Goal: Obtain resource: Download file/media

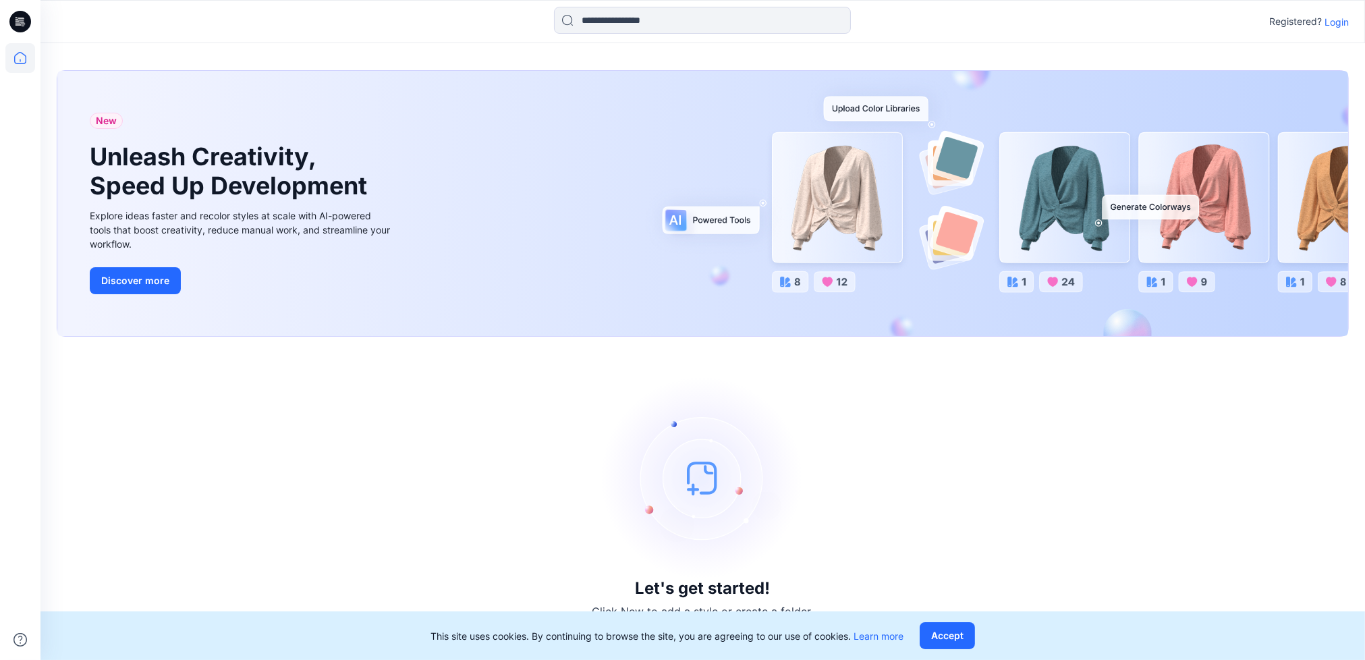
click at [1347, 22] on p "Login" at bounding box center [1337, 22] width 24 height 14
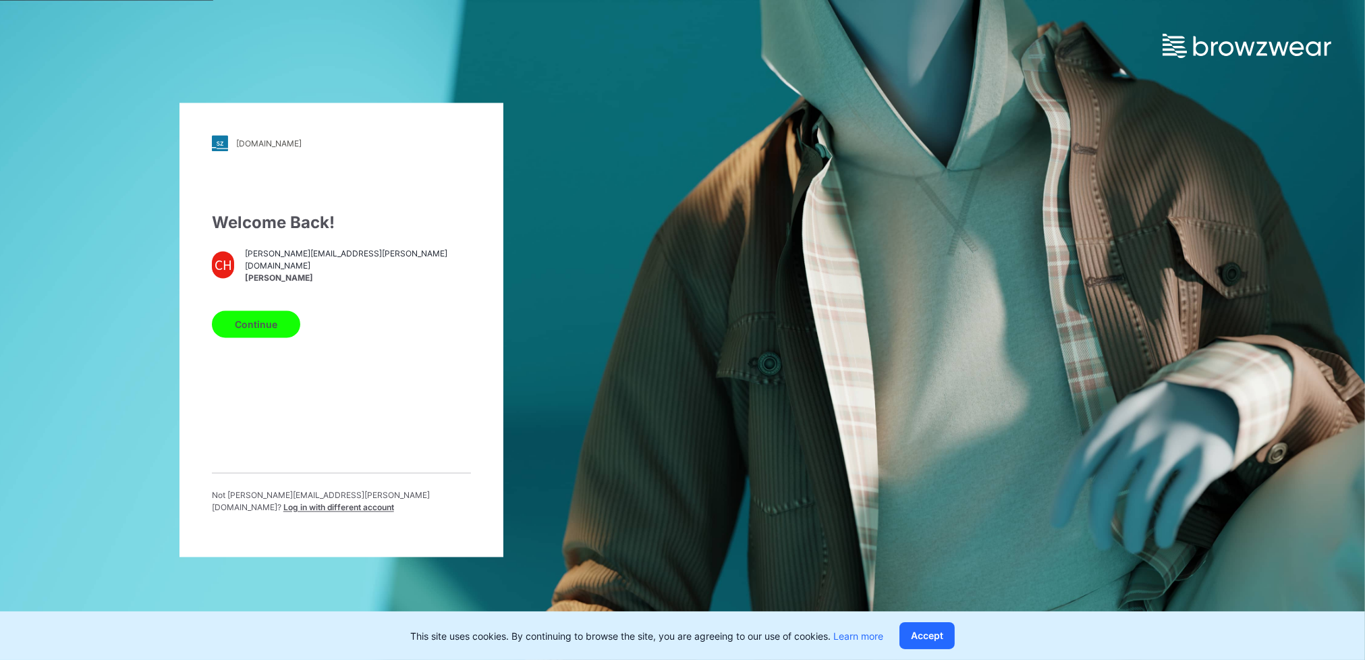
click at [244, 333] on button "Continue" at bounding box center [256, 324] width 88 height 27
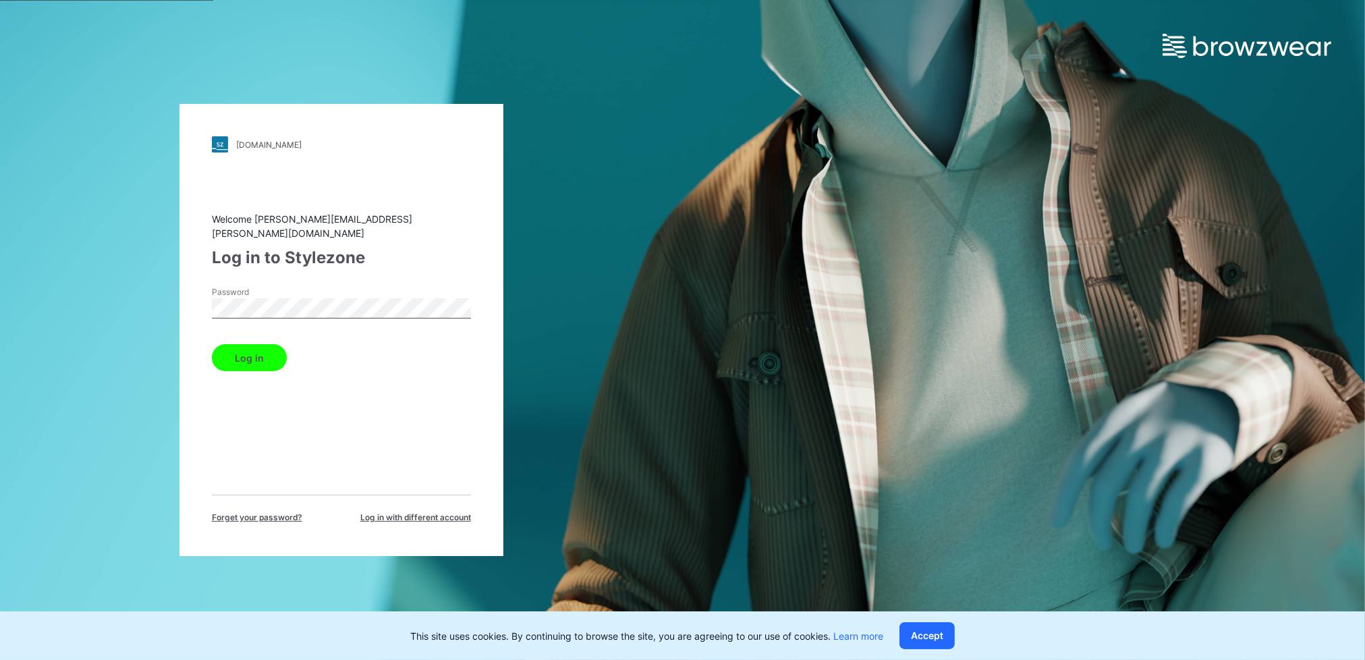
click at [258, 355] on button "Log in" at bounding box center [249, 357] width 75 height 27
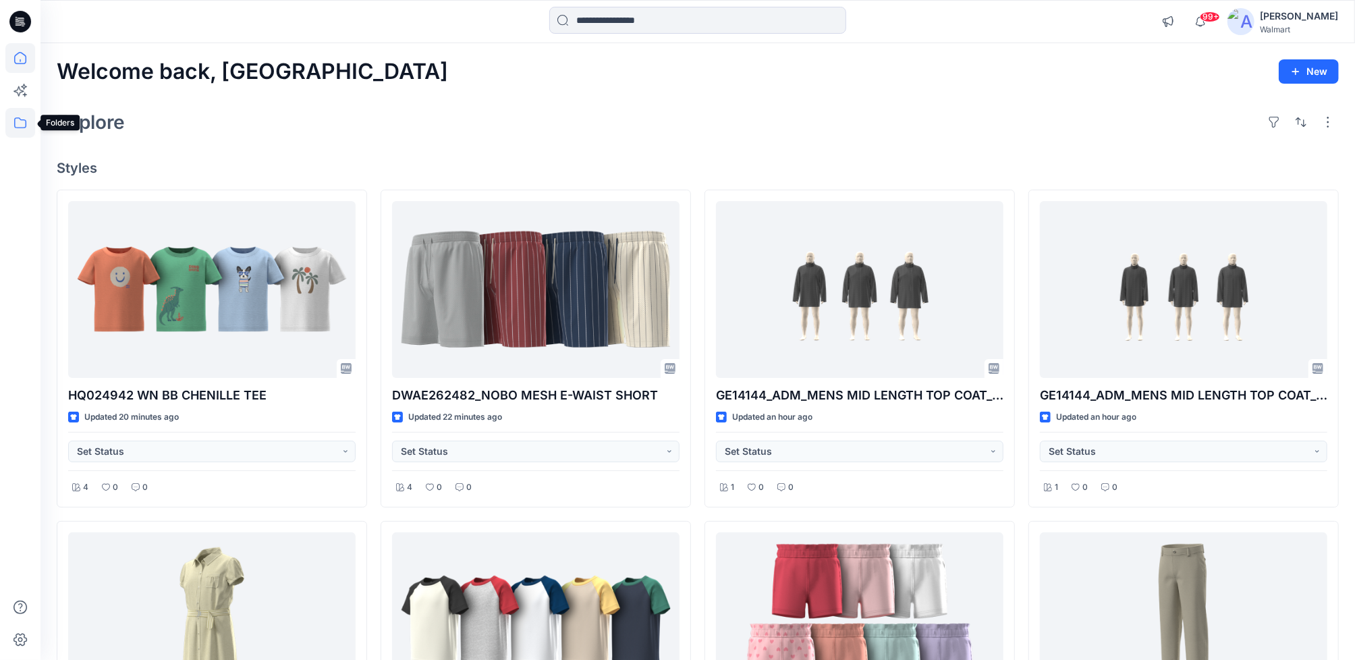
click at [24, 130] on icon at bounding box center [20, 123] width 30 height 30
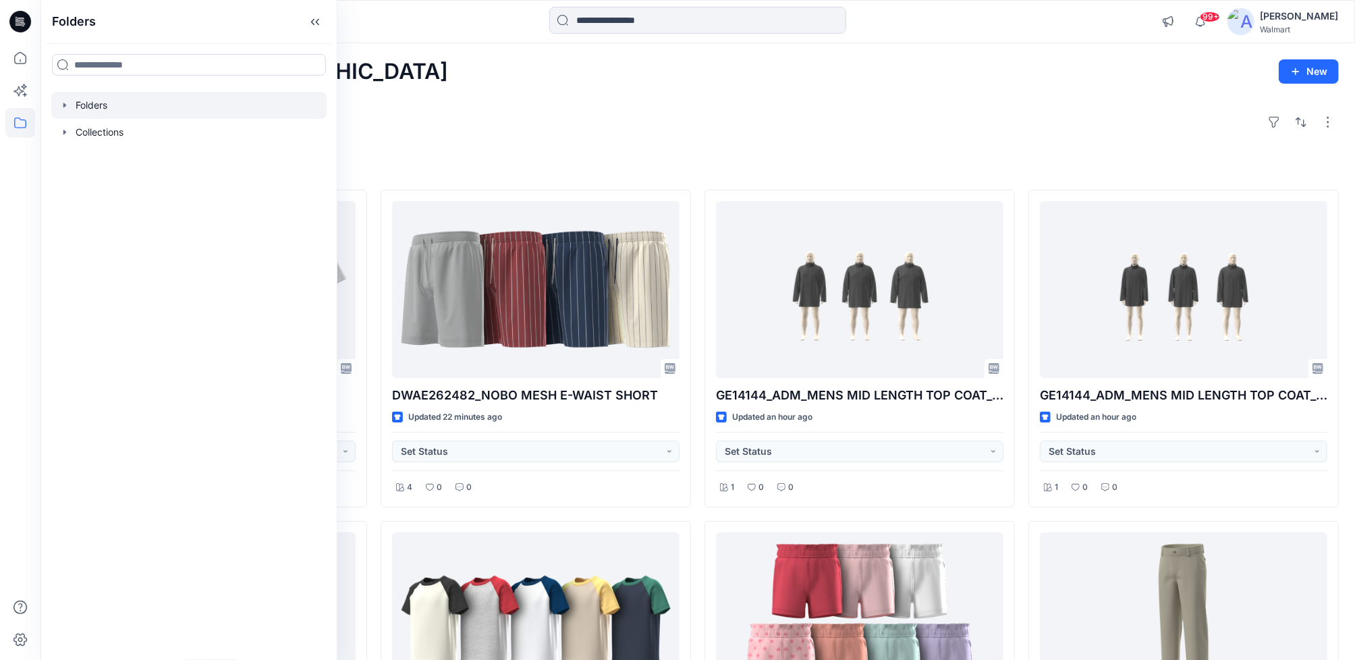
click at [65, 105] on icon "button" at bounding box center [64, 105] width 3 height 5
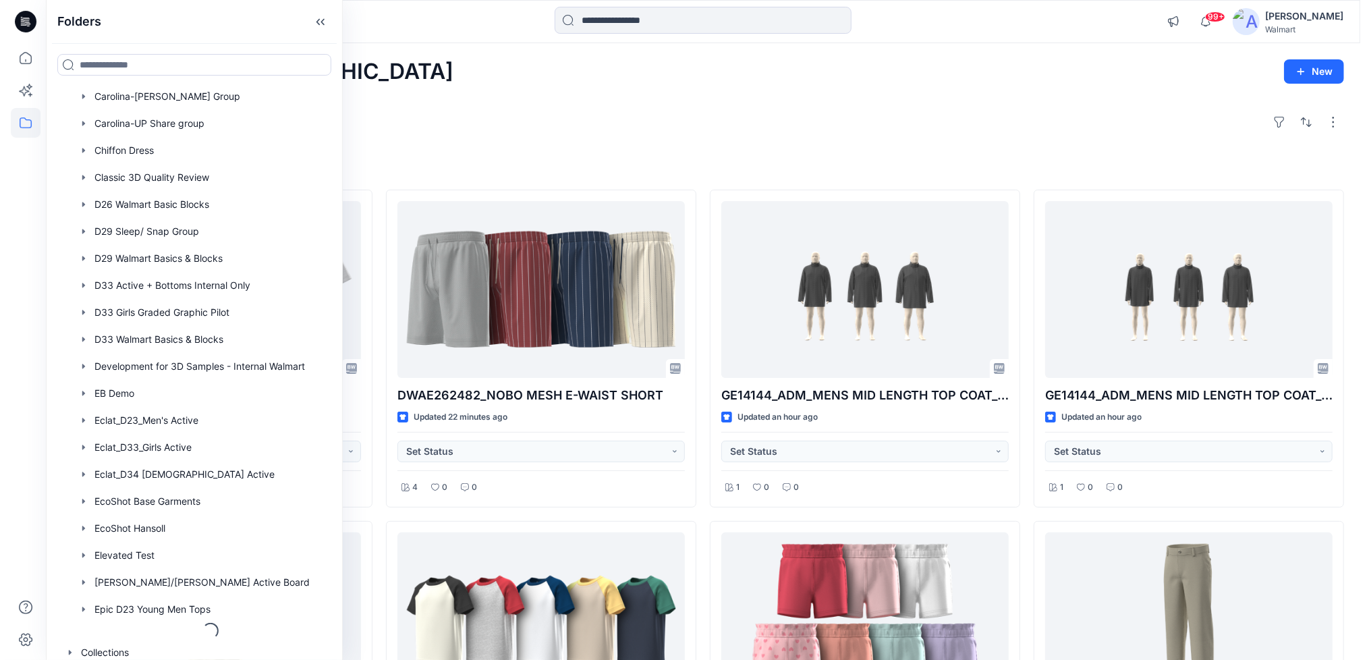
scroll to position [851, 0]
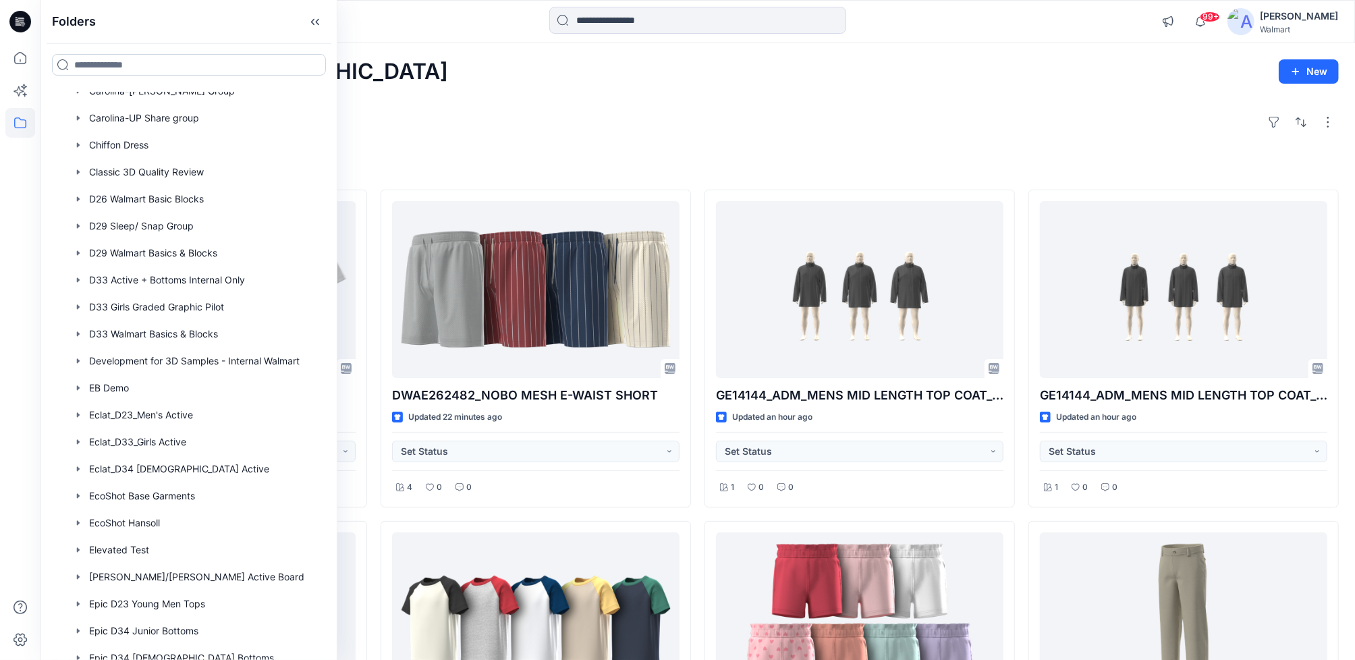
click at [133, 63] on input at bounding box center [189, 65] width 274 height 22
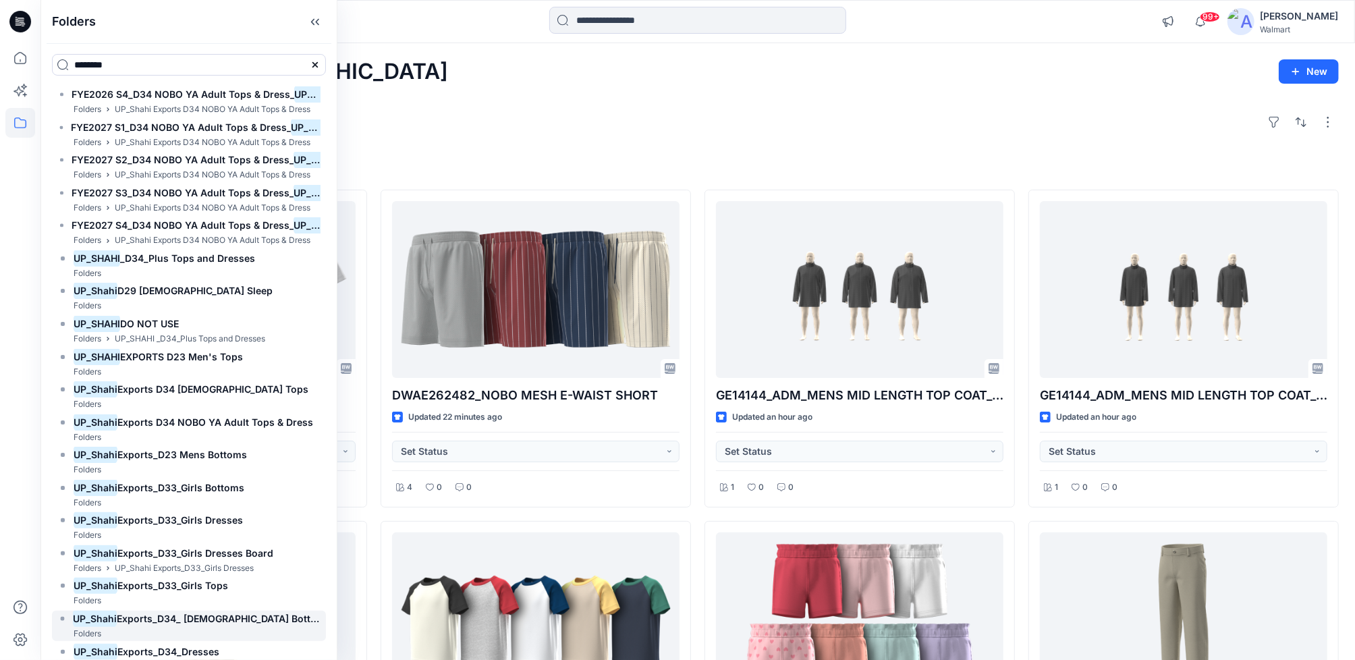
type input "********"
click at [209, 618] on span "Exports_D34_ [DEMOGRAPHIC_DATA] Bottoms" at bounding box center [224, 618] width 214 height 11
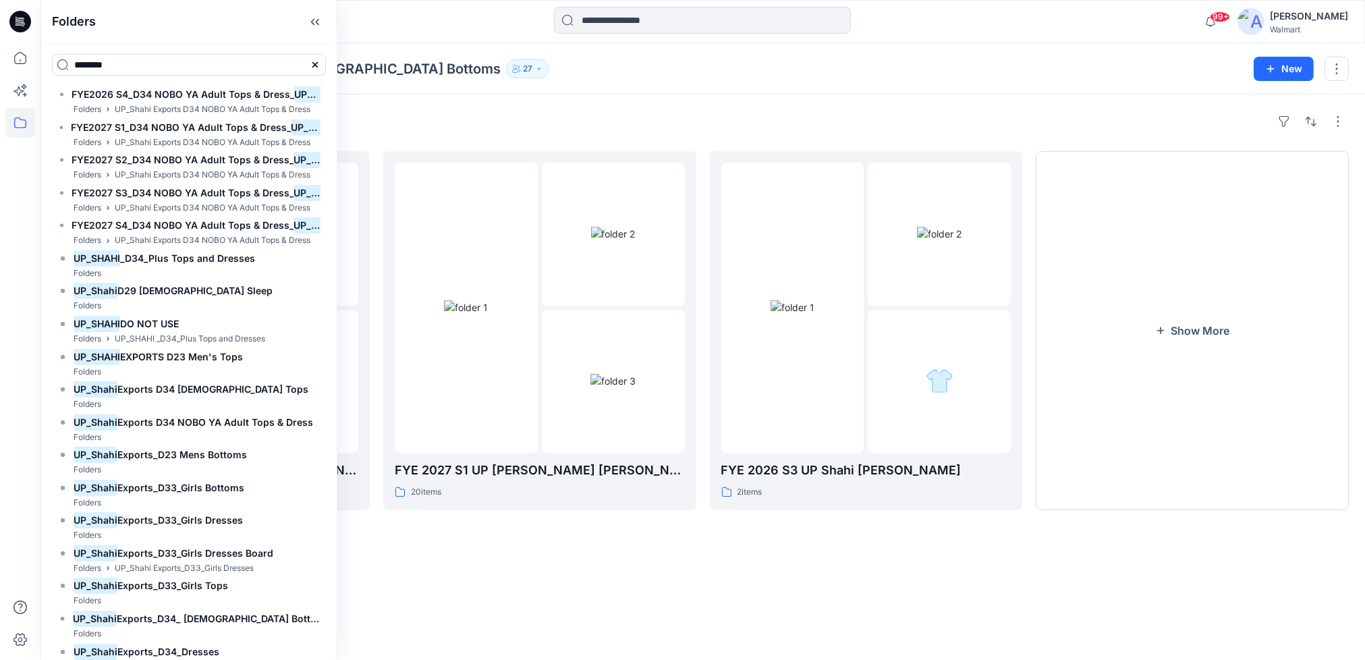
click at [563, 99] on div "Folders FYE 2027 S2 UP [PERSON_NAME] [PERSON_NAME] 19 items FYE 2027 S1 UP Shah…" at bounding box center [702, 377] width 1325 height 566
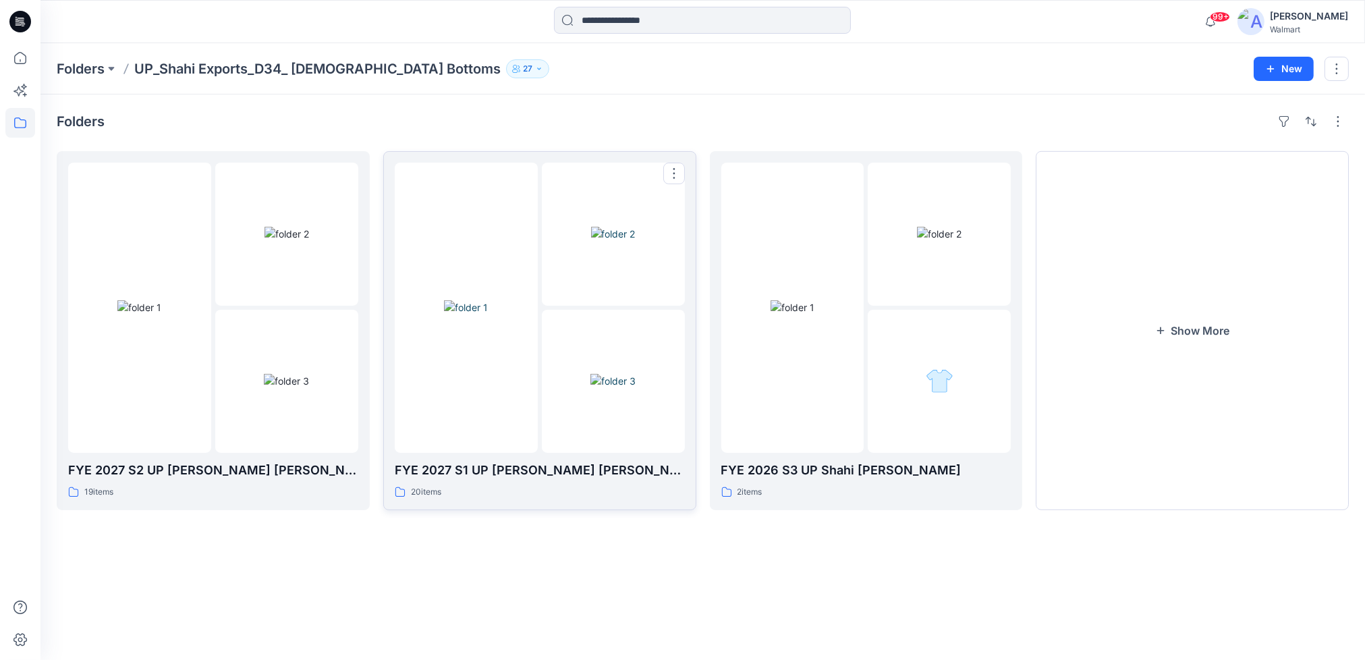
click at [591, 241] on img at bounding box center [613, 234] width 45 height 14
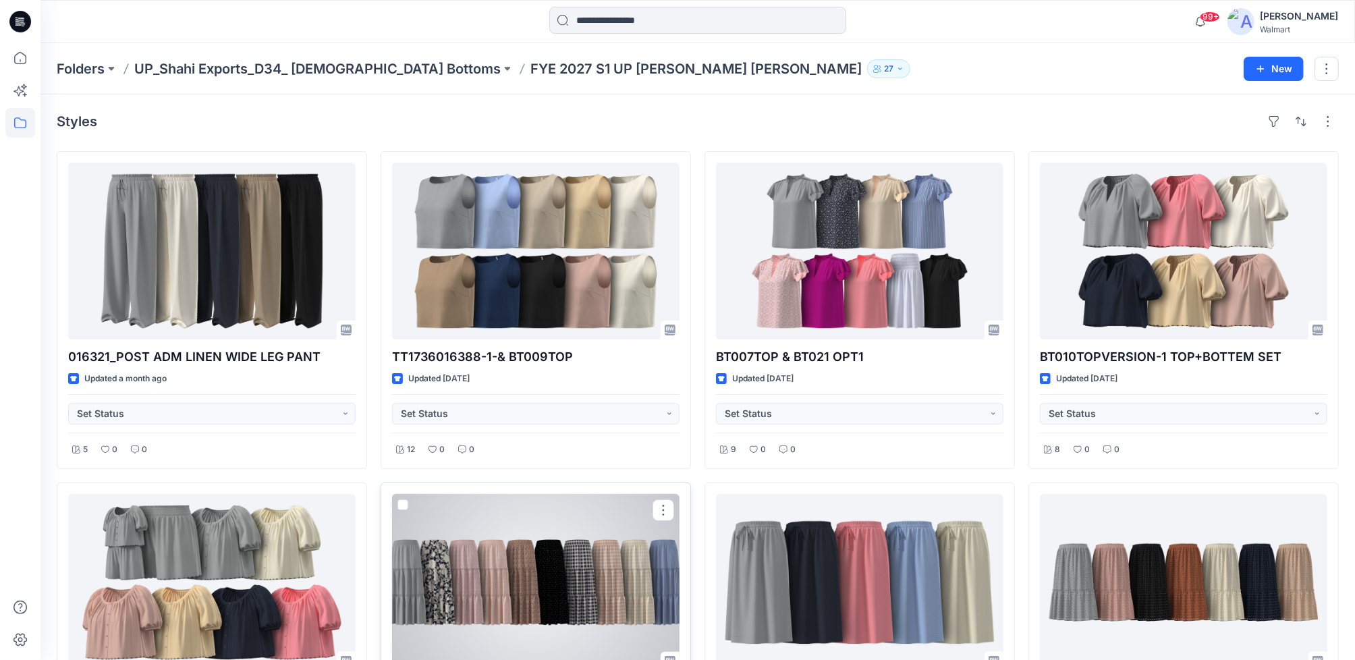
click at [612, 587] on div at bounding box center [535, 582] width 287 height 177
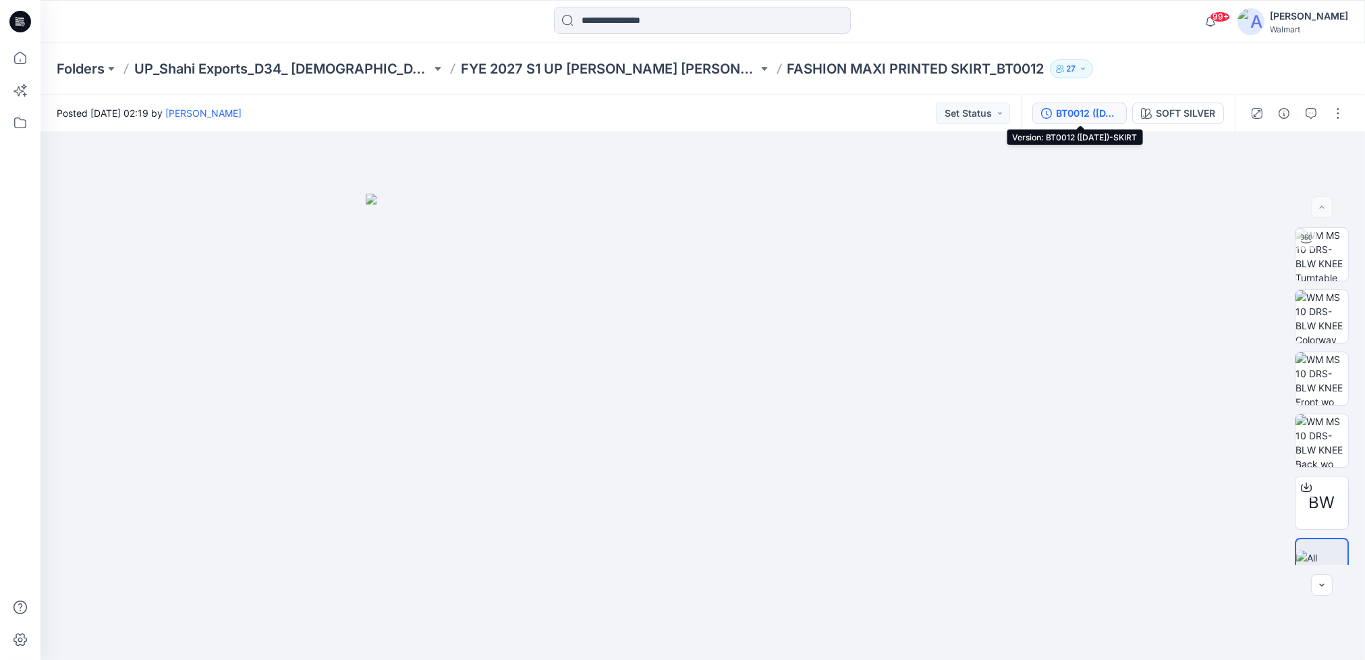
click at [1053, 109] on button "BT0012 ([DATE])-SKIRT" at bounding box center [1080, 114] width 94 height 22
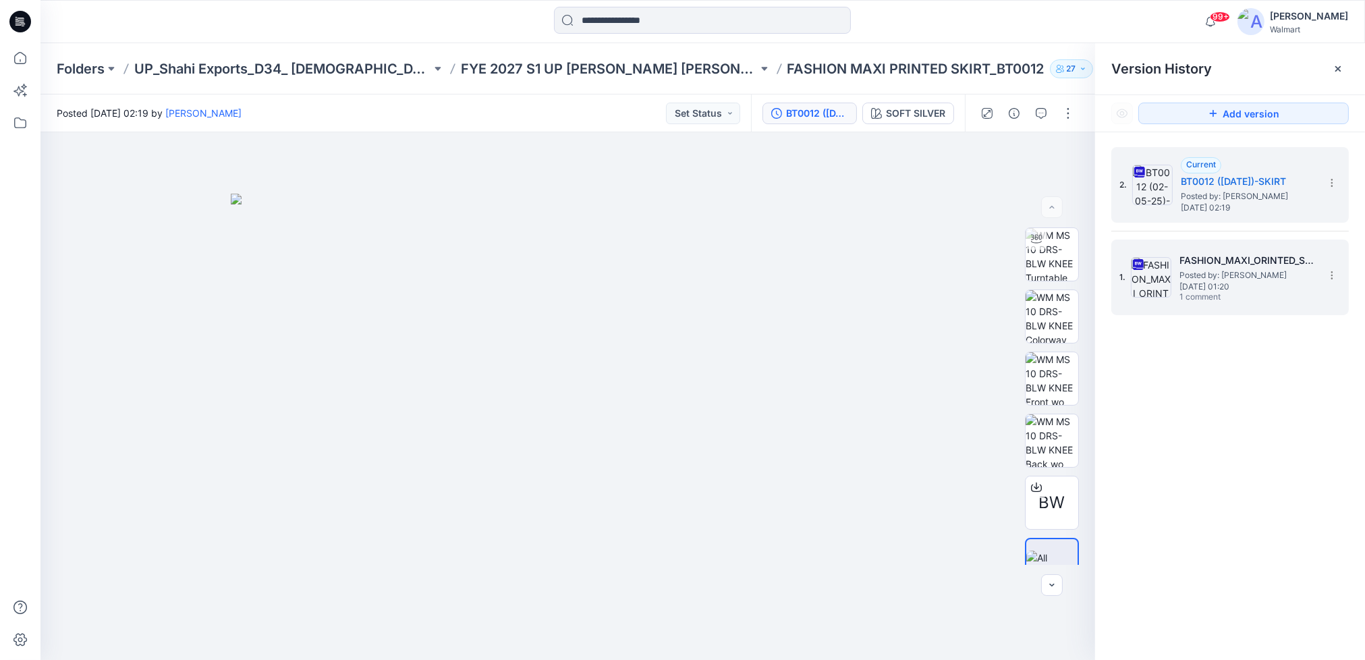
drag, startPoint x: 1281, startPoint y: 272, endPoint x: 1334, endPoint y: 335, distance: 82.3
click at [1282, 272] on span "Posted by: [PERSON_NAME]" at bounding box center [1247, 275] width 135 height 13
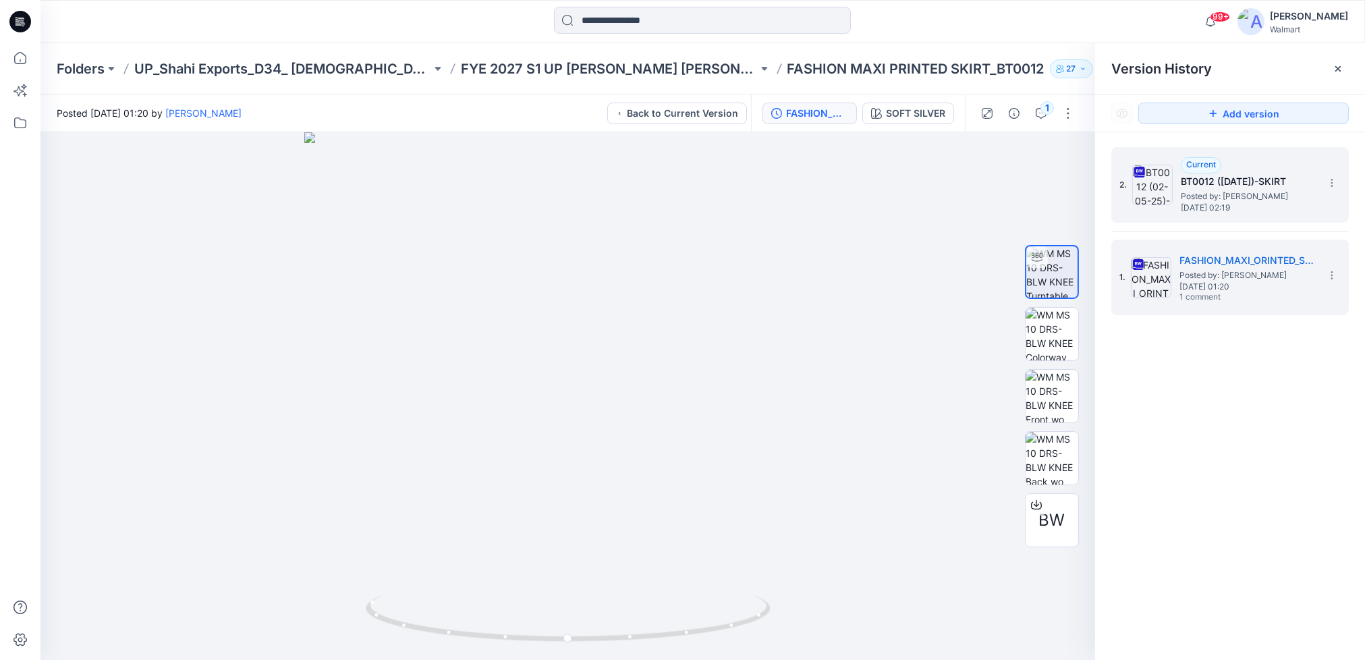
click at [1301, 214] on div "2. Current BT0012 ([DATE])-SKIRT Posted by: [PERSON_NAME] [DATE] 02:19" at bounding box center [1221, 185] width 202 height 65
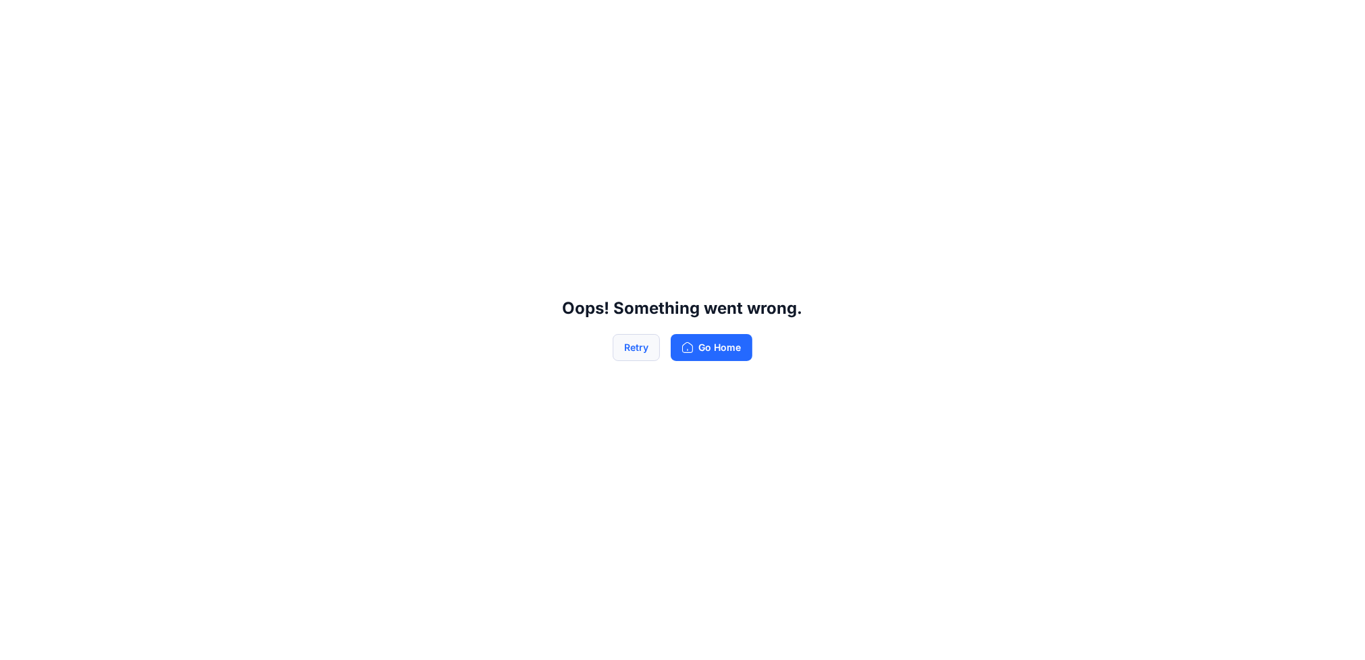
click at [631, 350] on button "Retry" at bounding box center [636, 347] width 47 height 27
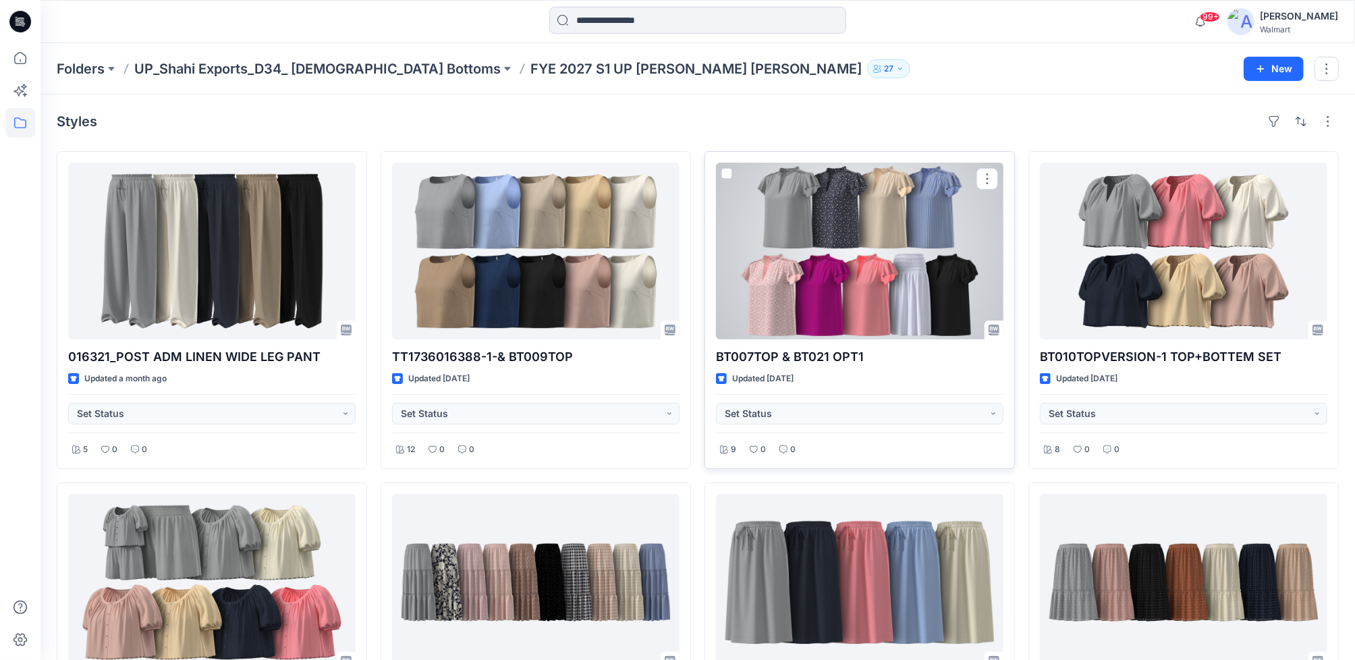
click at [865, 295] on div at bounding box center [859, 251] width 287 height 177
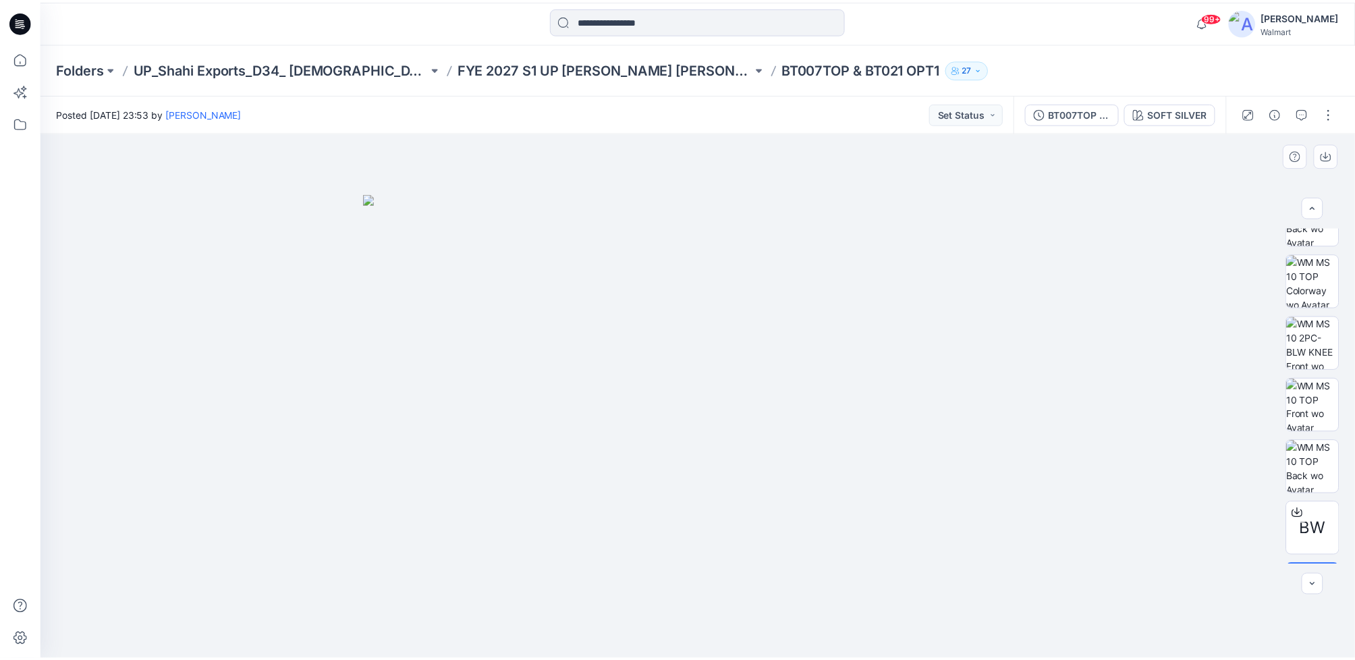
scroll to position [585, 0]
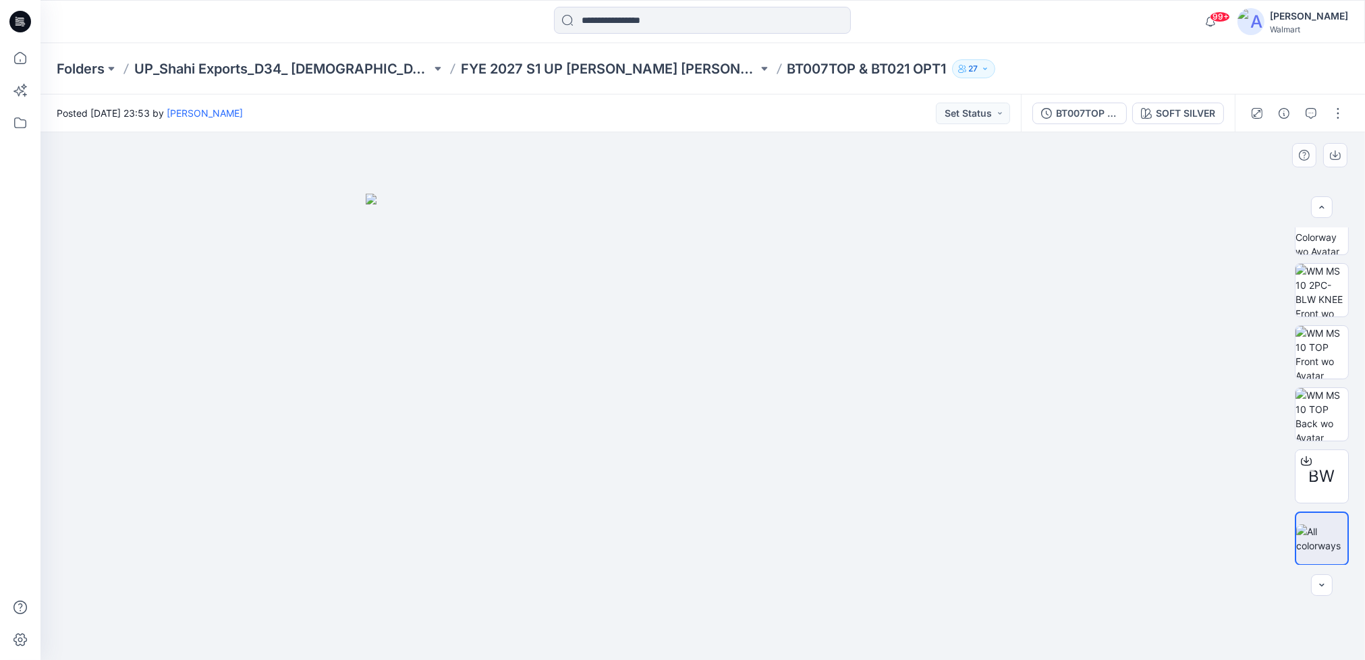
click at [830, 450] on img at bounding box center [703, 427] width 675 height 466
click at [1325, 300] on img at bounding box center [1322, 290] width 53 height 53
click at [1088, 113] on div "BT007TOP & BT021 OPT1" at bounding box center [1087, 113] width 62 height 15
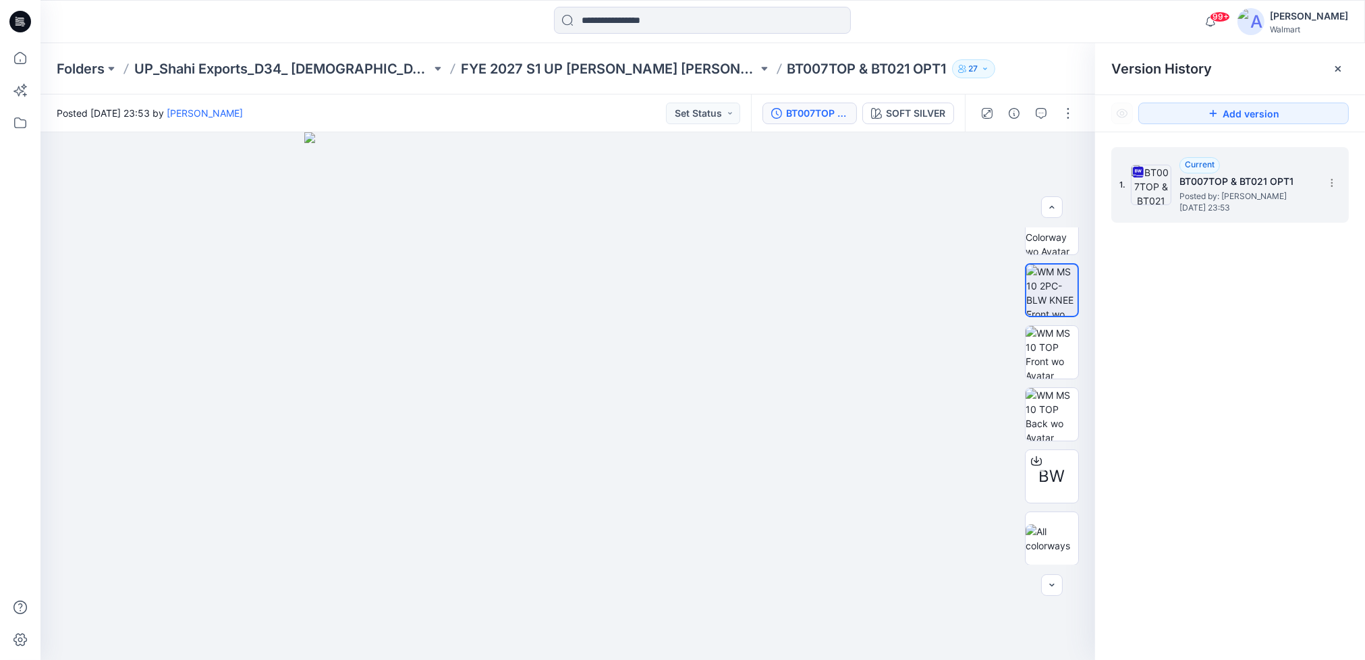
click at [1230, 205] on span "[DATE] 23:53" at bounding box center [1247, 207] width 135 height 9
click at [924, 114] on div "SOFT SILVER" at bounding box center [915, 113] width 59 height 15
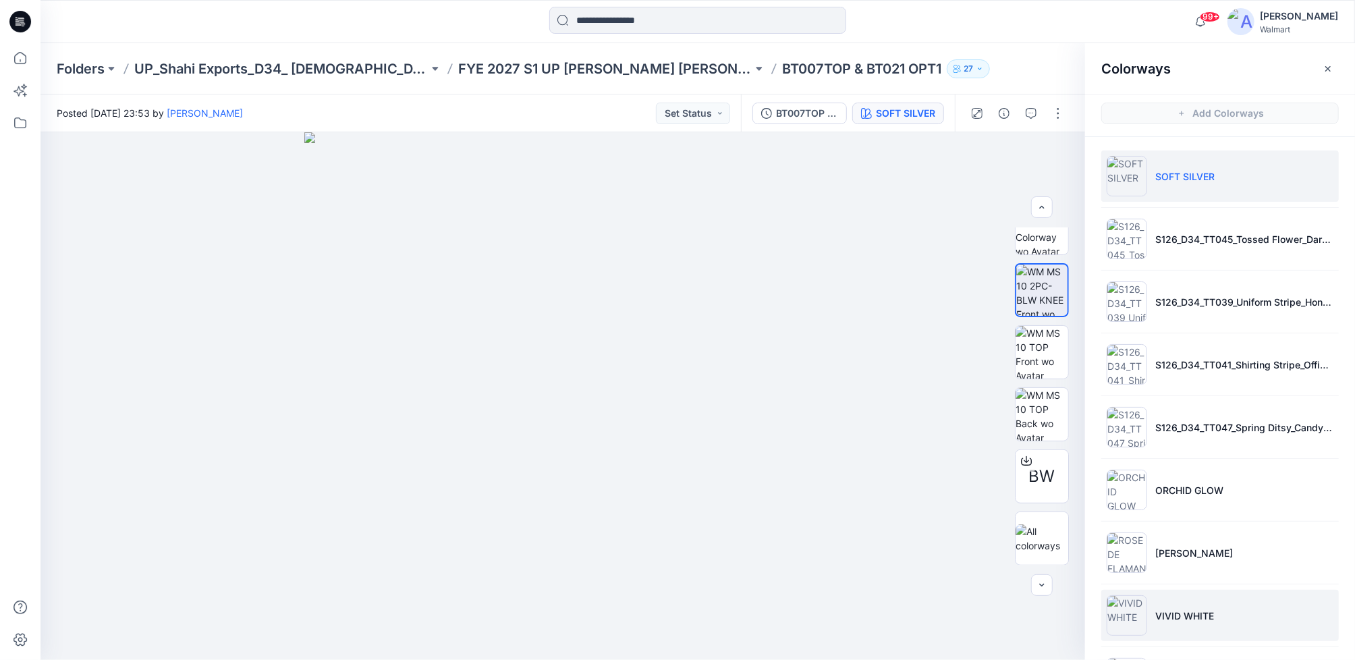
click at [1199, 614] on p "VIVID WHITE" at bounding box center [1184, 616] width 59 height 14
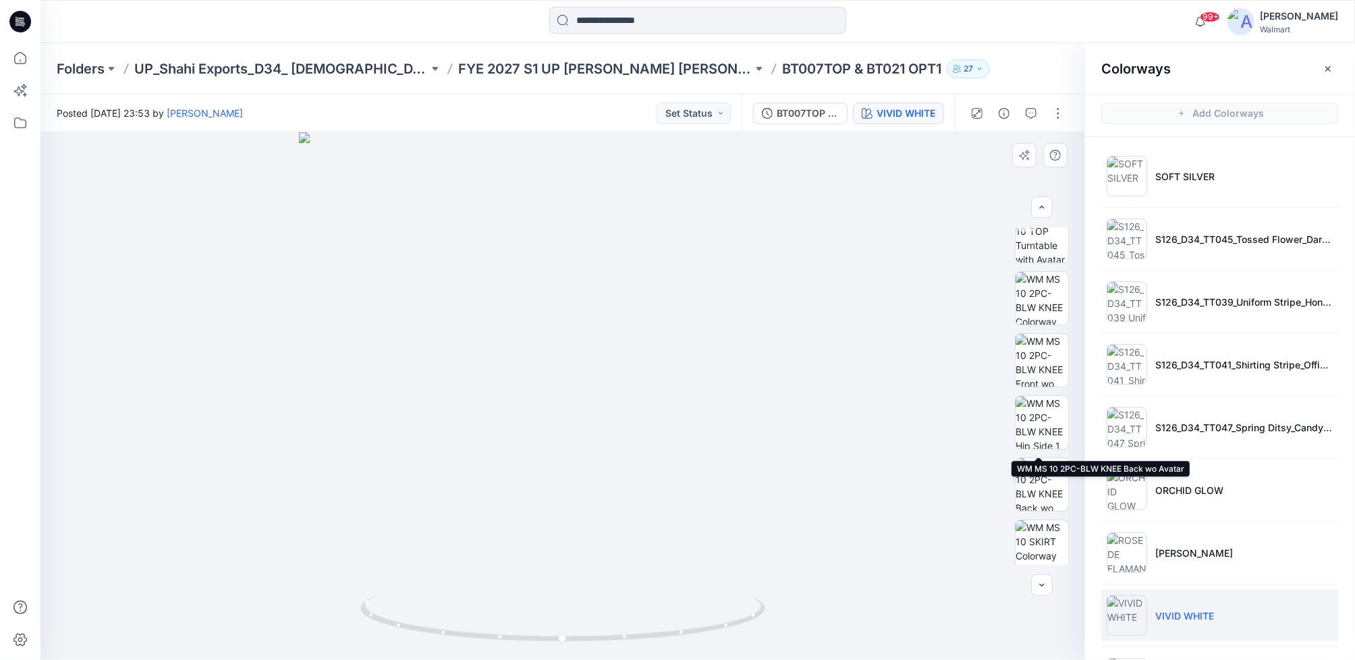
scroll to position [113, 0]
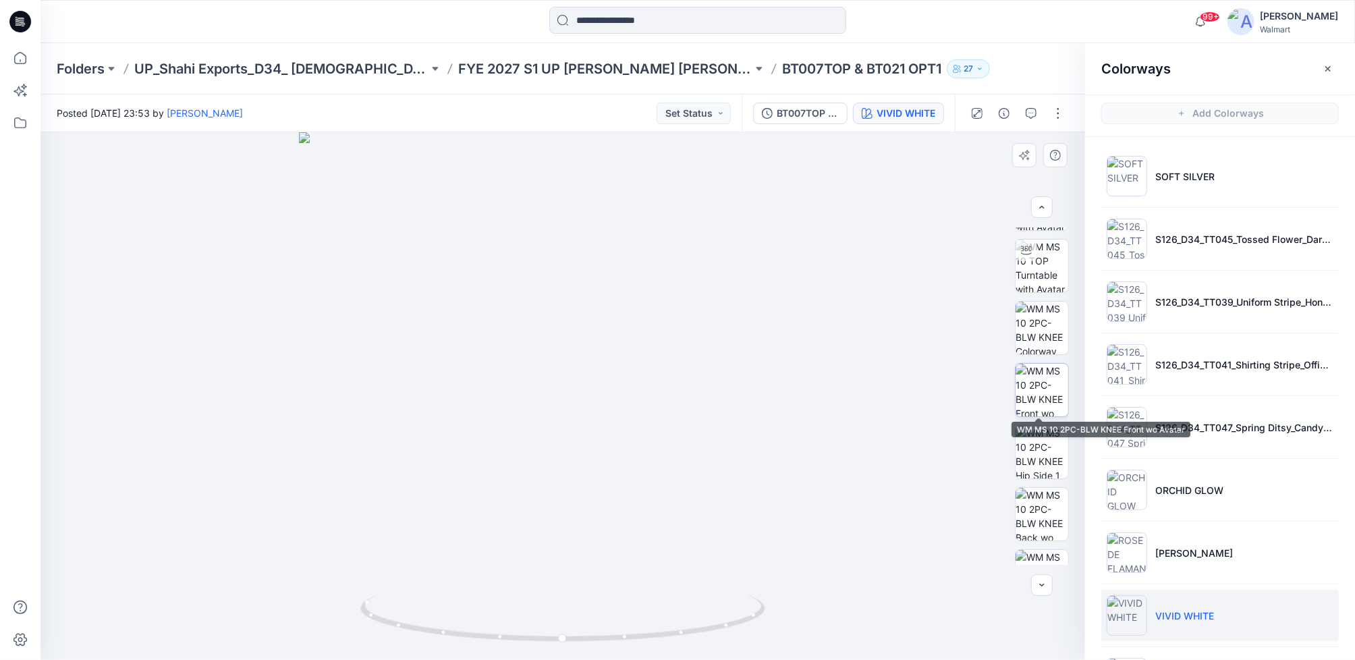
click at [1057, 393] on img at bounding box center [1042, 390] width 53 height 53
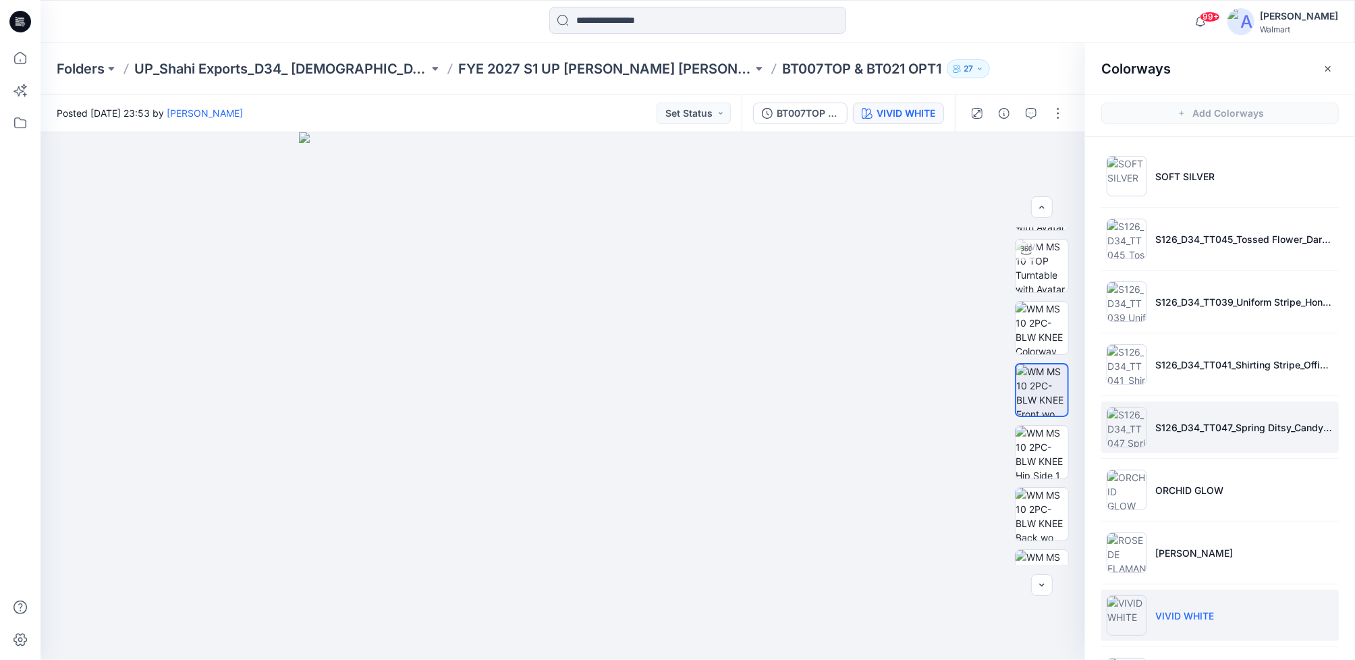
click at [1217, 435] on li "S126_D34_TT047_Spring Ditsy_Candy Pink_4.92cm (5)" at bounding box center [1220, 427] width 238 height 51
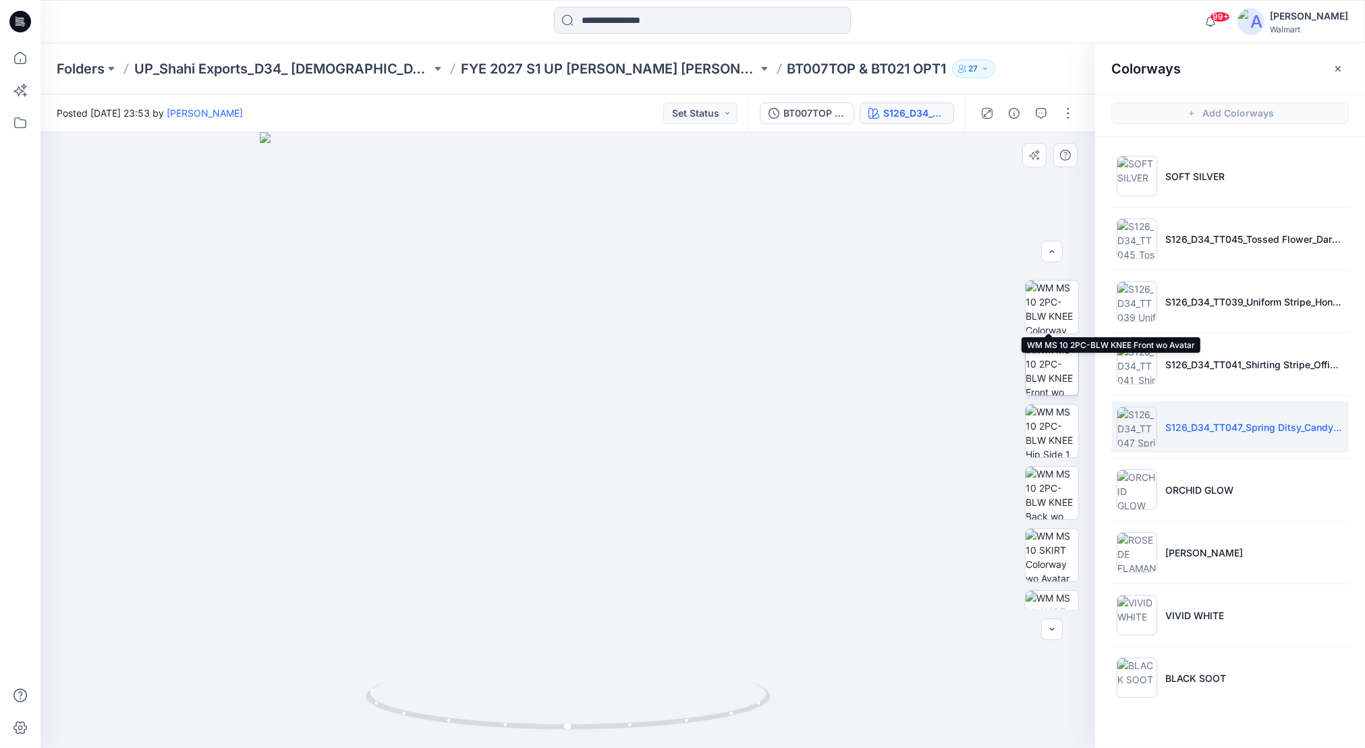
scroll to position [269, 0]
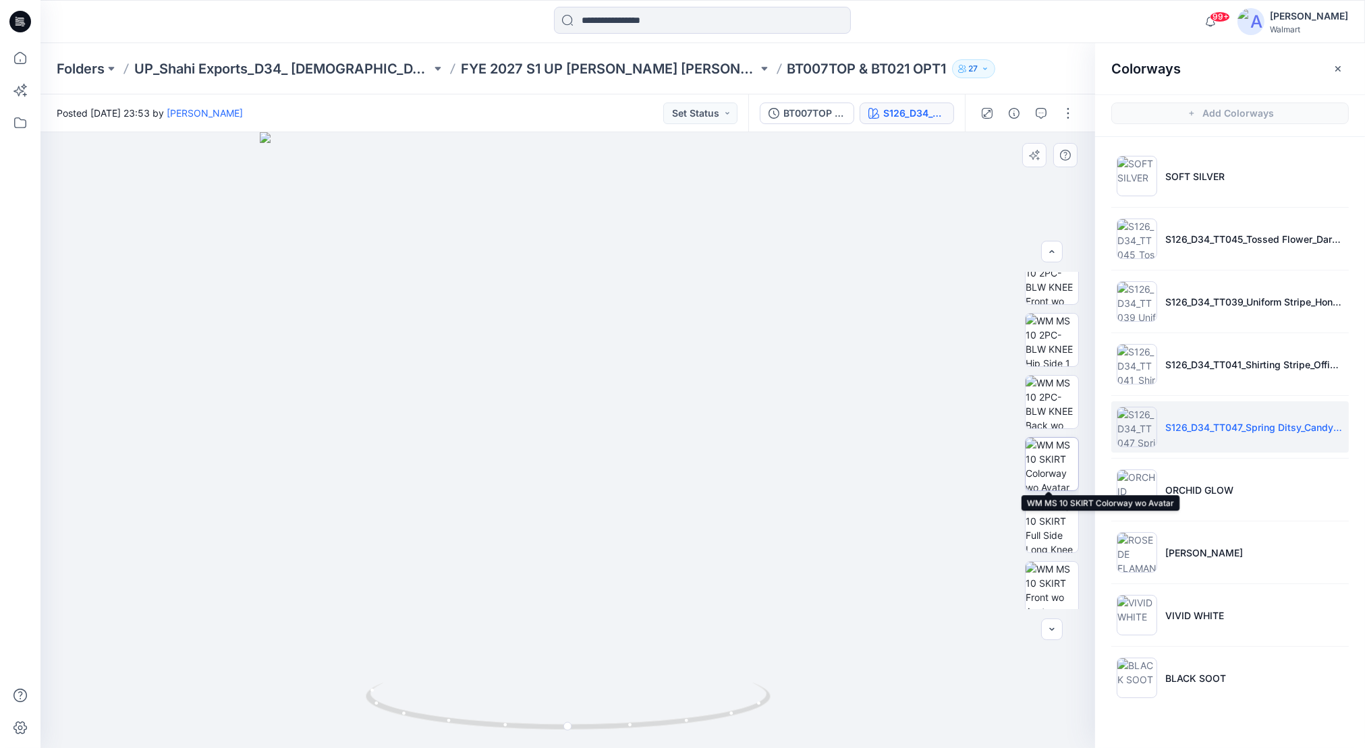
click at [1057, 458] on img at bounding box center [1052, 464] width 53 height 53
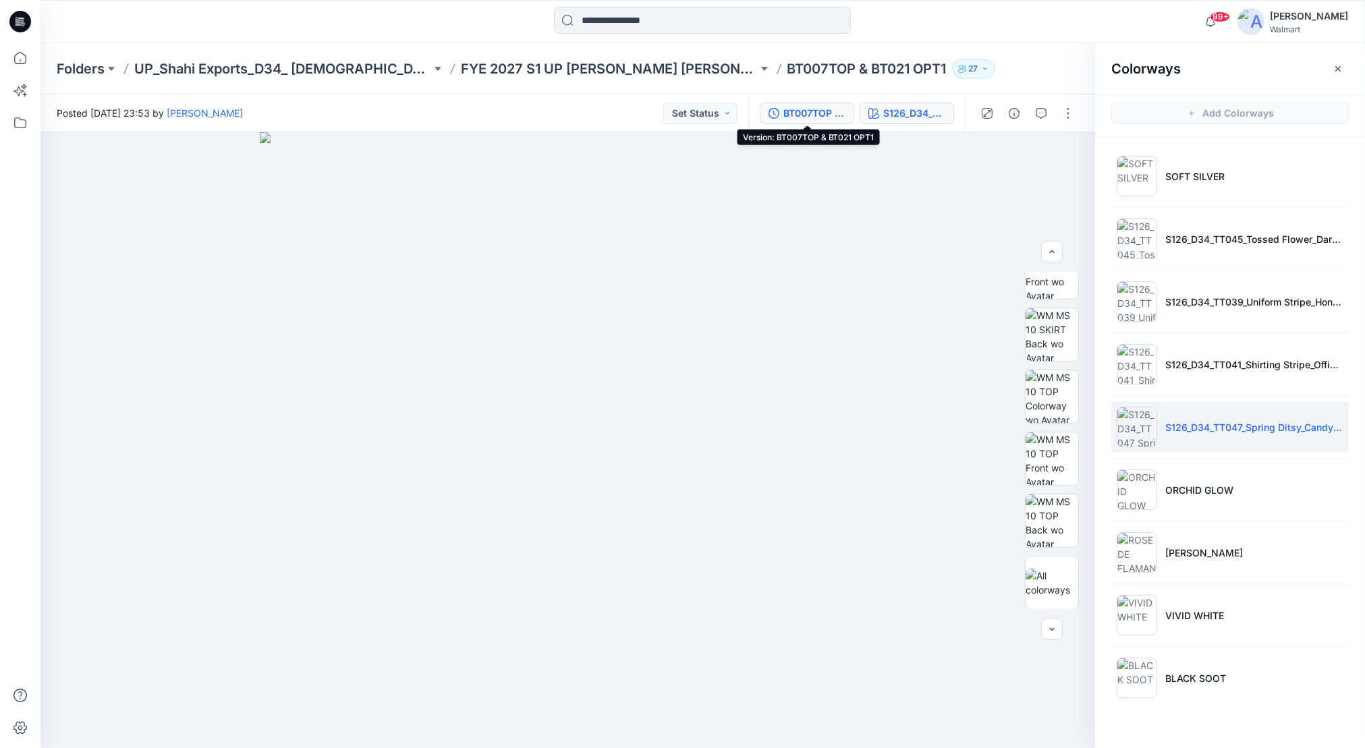
click at [818, 108] on div "BT007TOP & BT021 OPT1" at bounding box center [815, 113] width 62 height 15
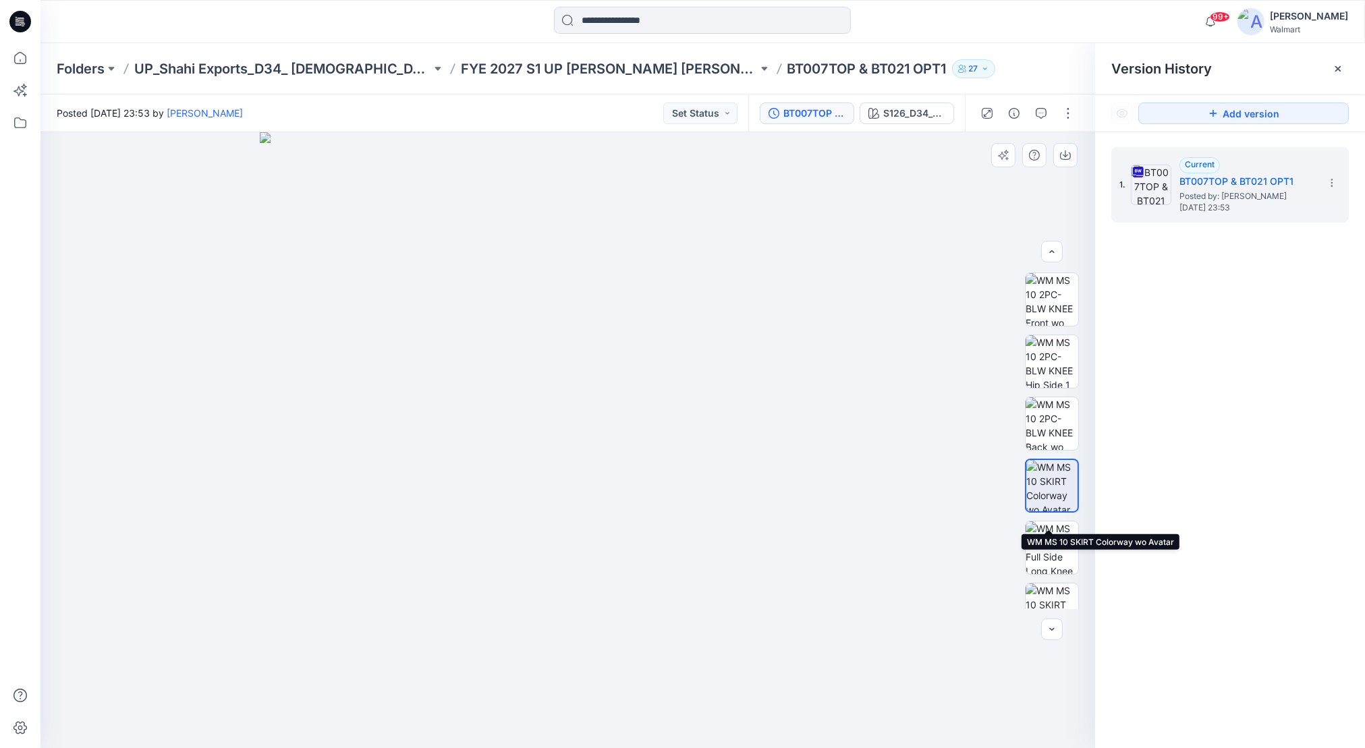
scroll to position [180, 0]
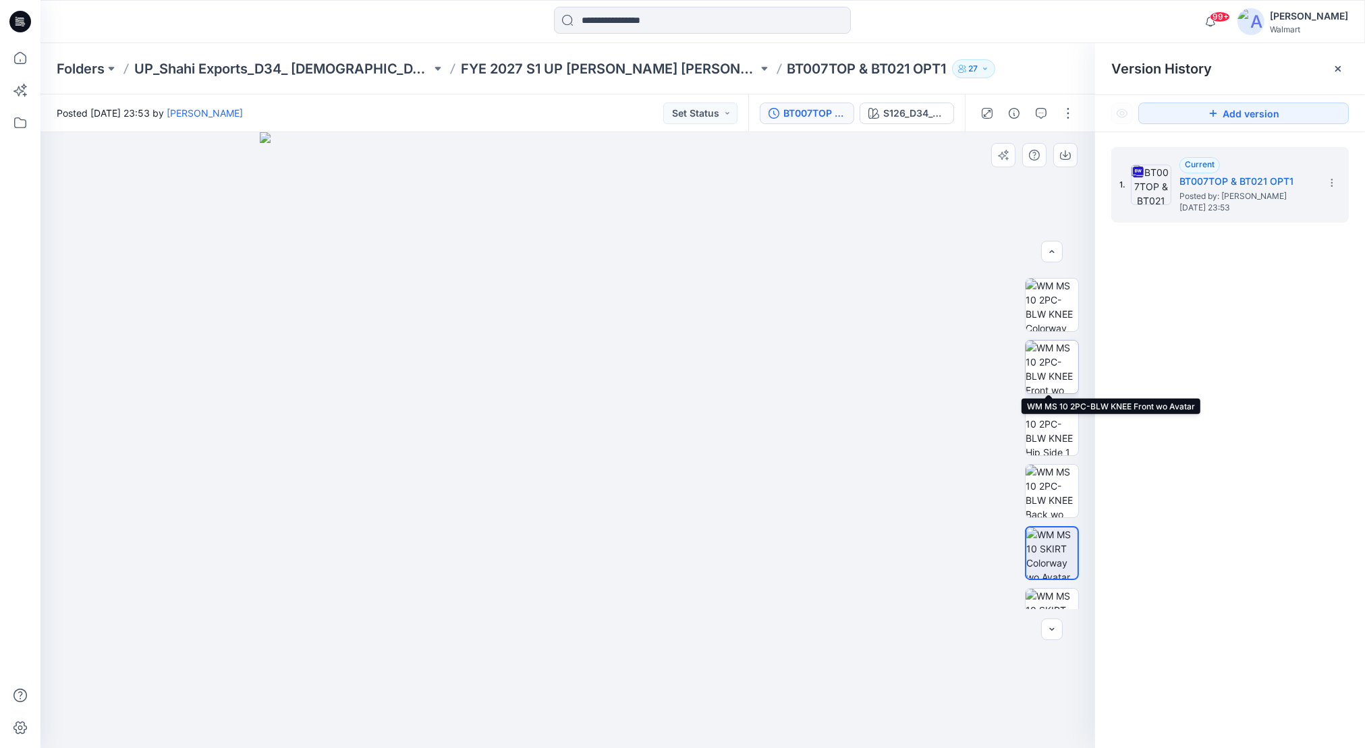
click at [1049, 350] on img at bounding box center [1052, 367] width 53 height 53
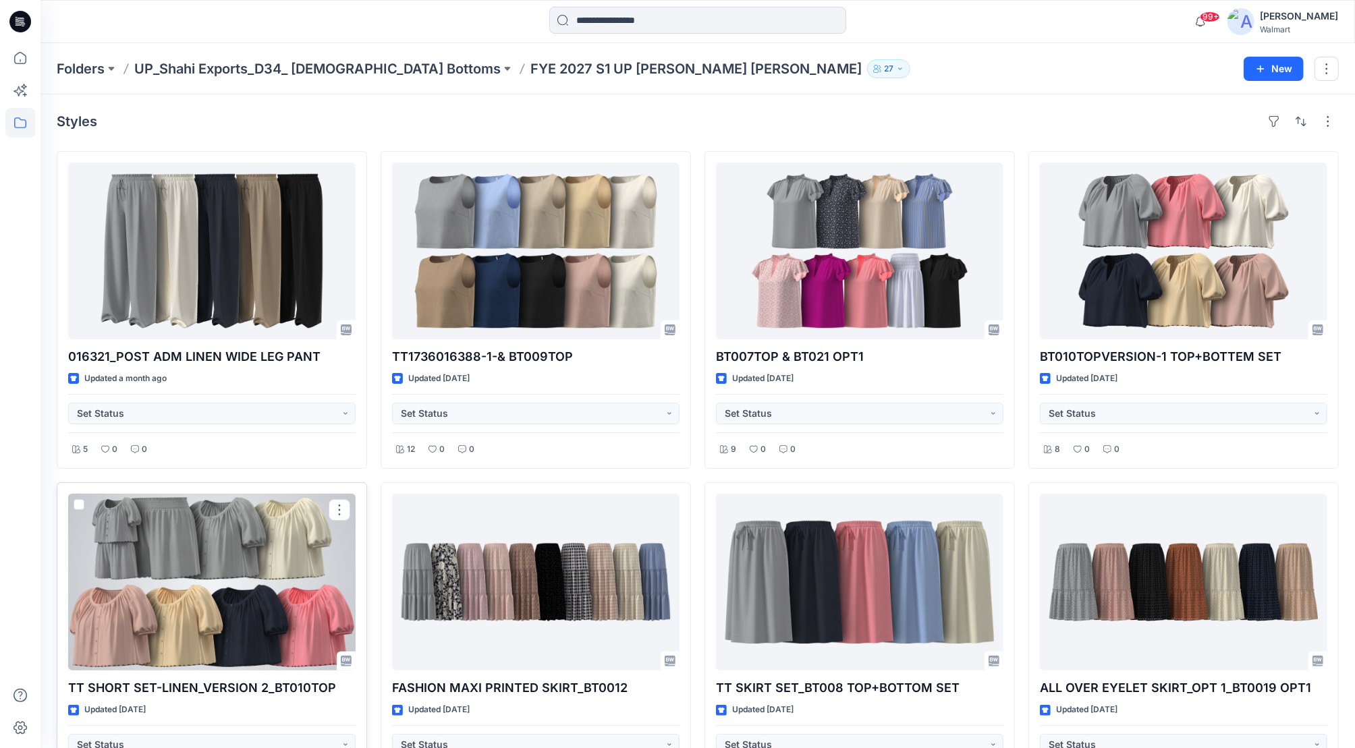
click at [208, 561] on div at bounding box center [211, 582] width 287 height 177
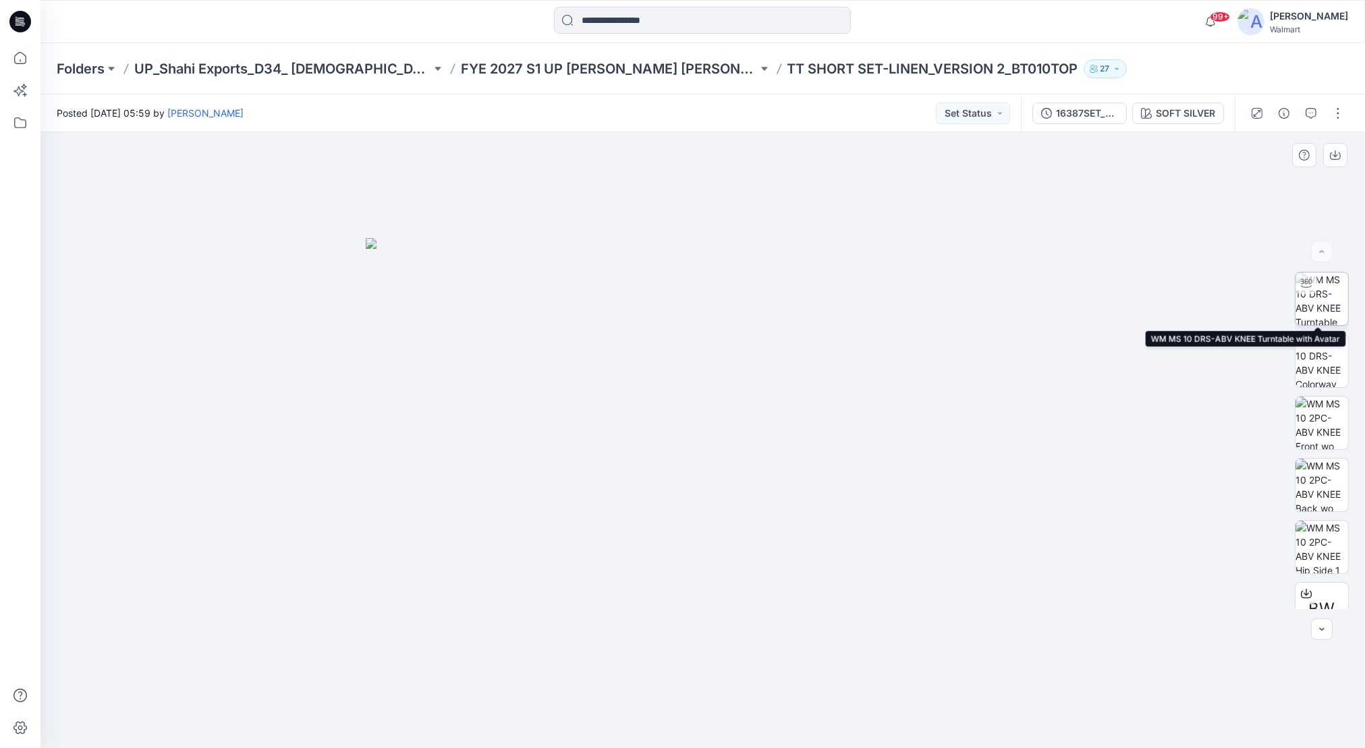
click at [1338, 303] on img at bounding box center [1322, 299] width 53 height 53
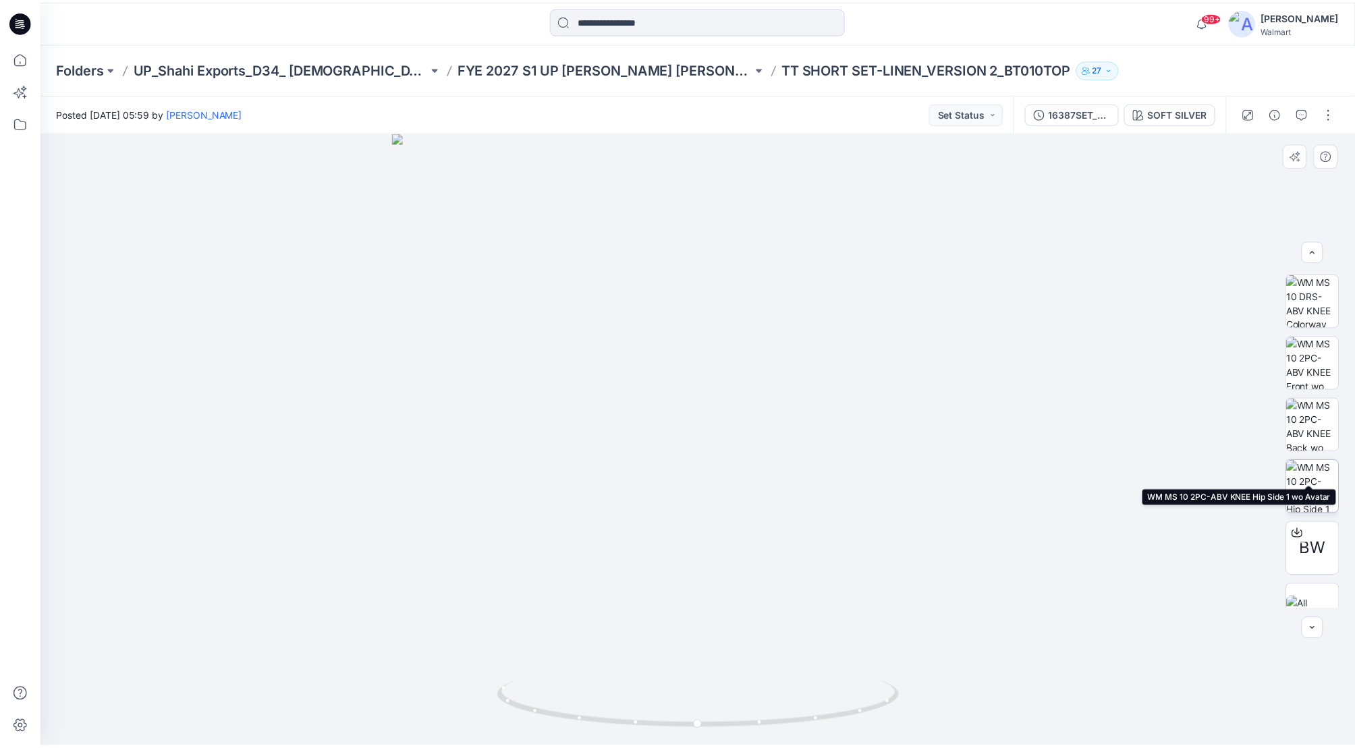
scroll to position [88, 0]
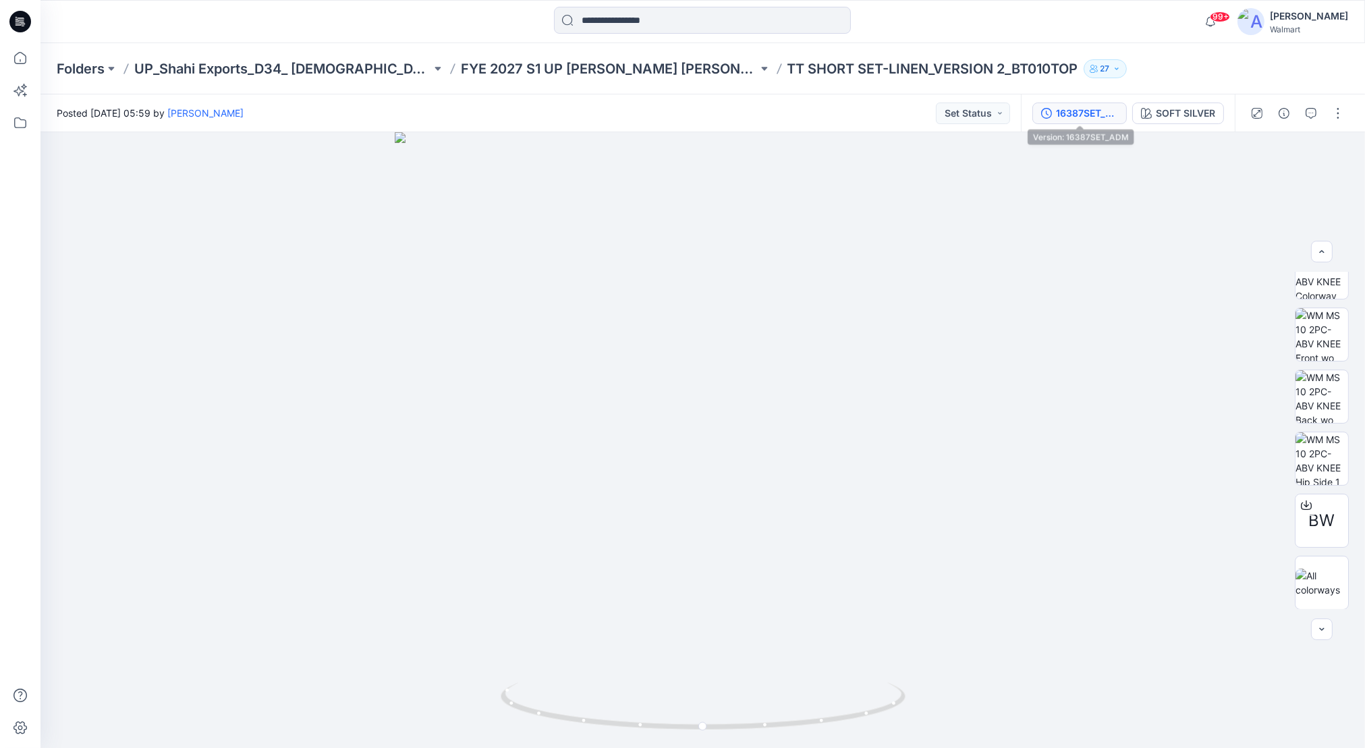
click at [1086, 112] on div "16387SET_ADM" at bounding box center [1087, 113] width 62 height 15
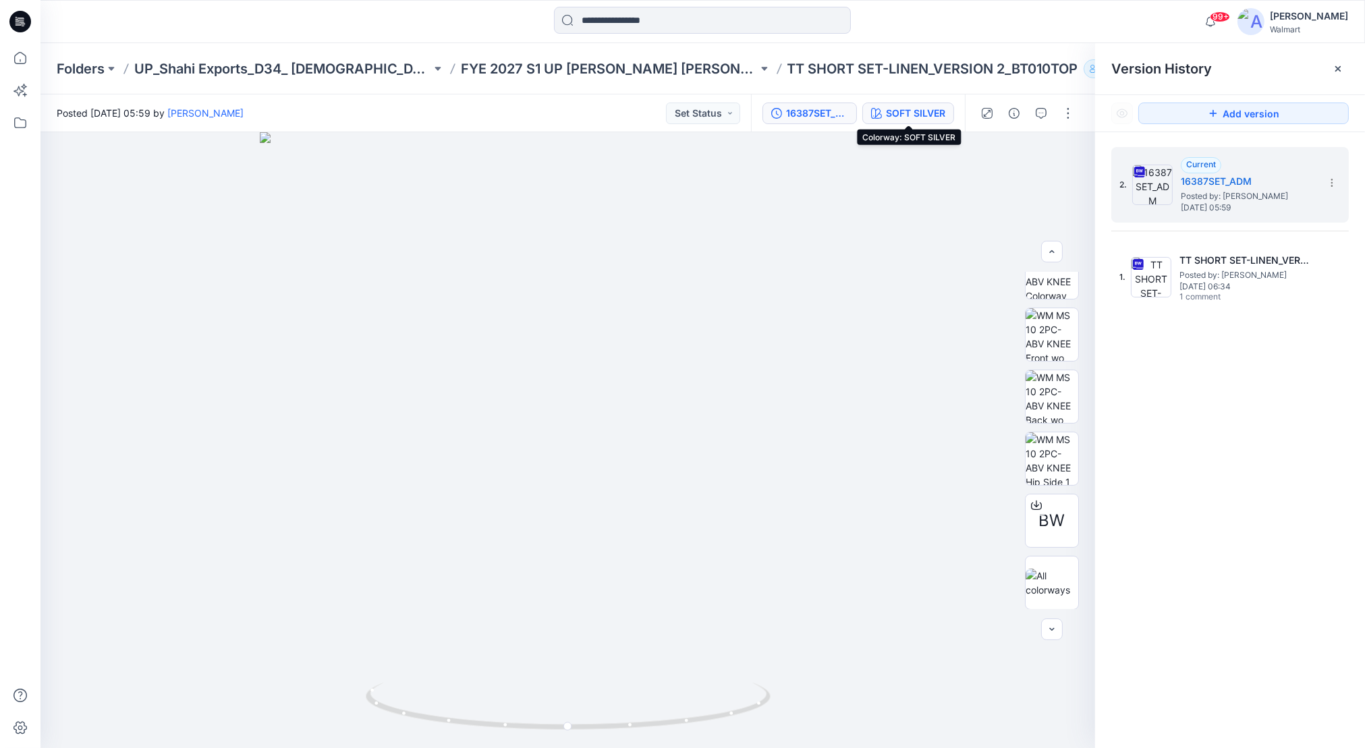
click at [913, 108] on div "SOFT SILVER" at bounding box center [915, 113] width 59 height 15
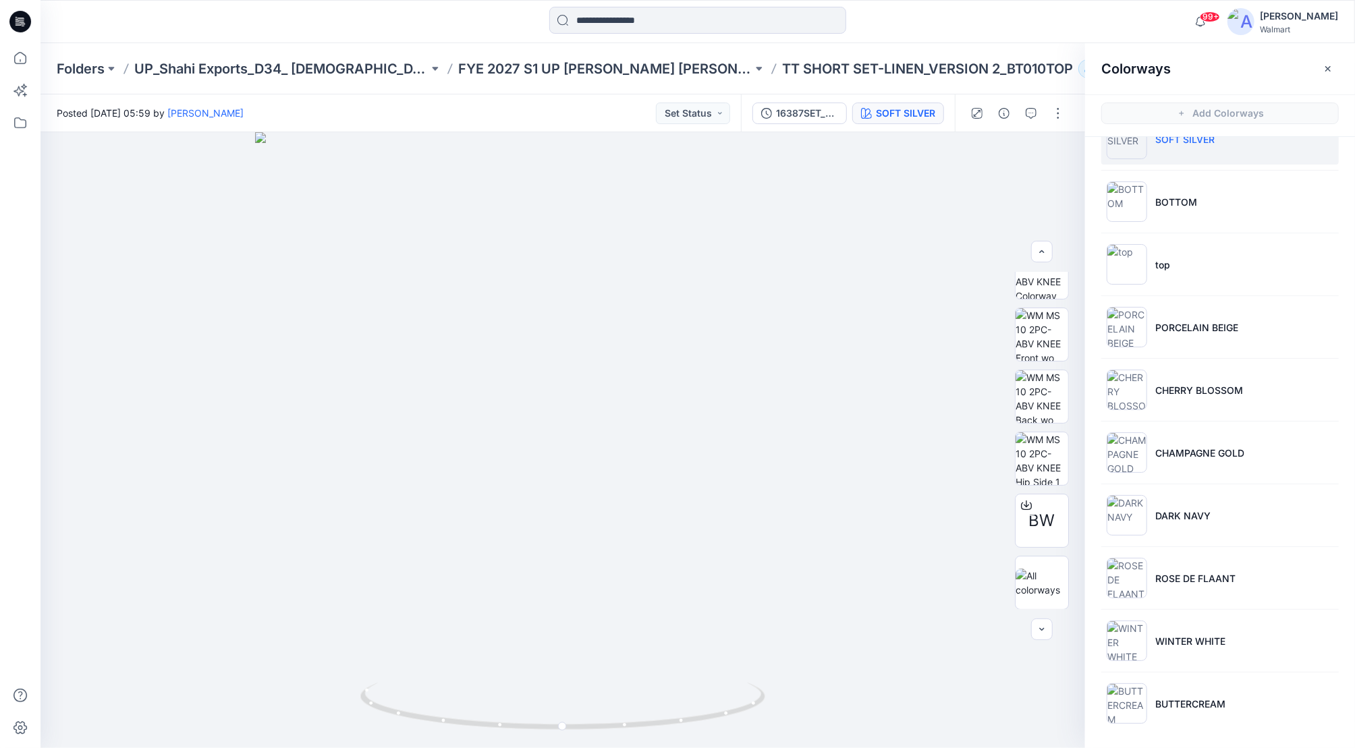
scroll to position [0, 0]
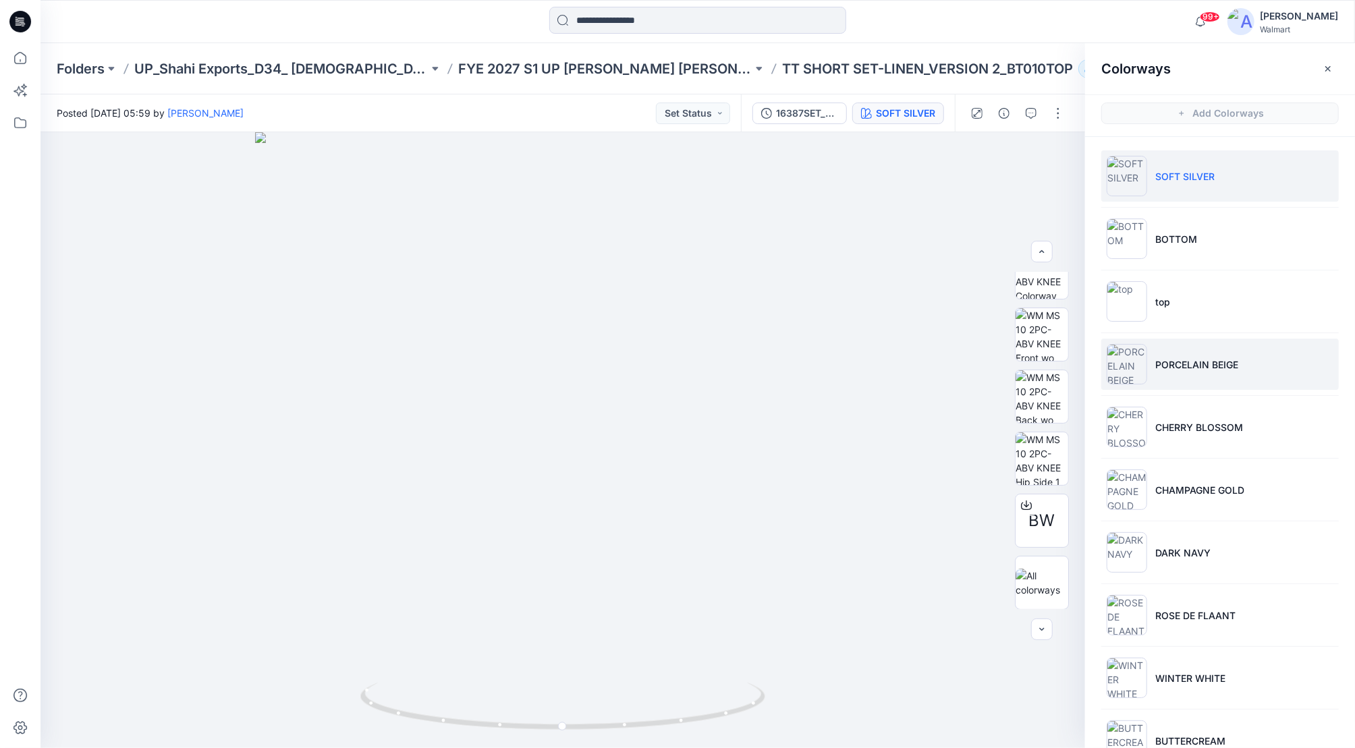
click at [1216, 364] on p "PORCELAIN BEIGE" at bounding box center [1196, 365] width 83 height 14
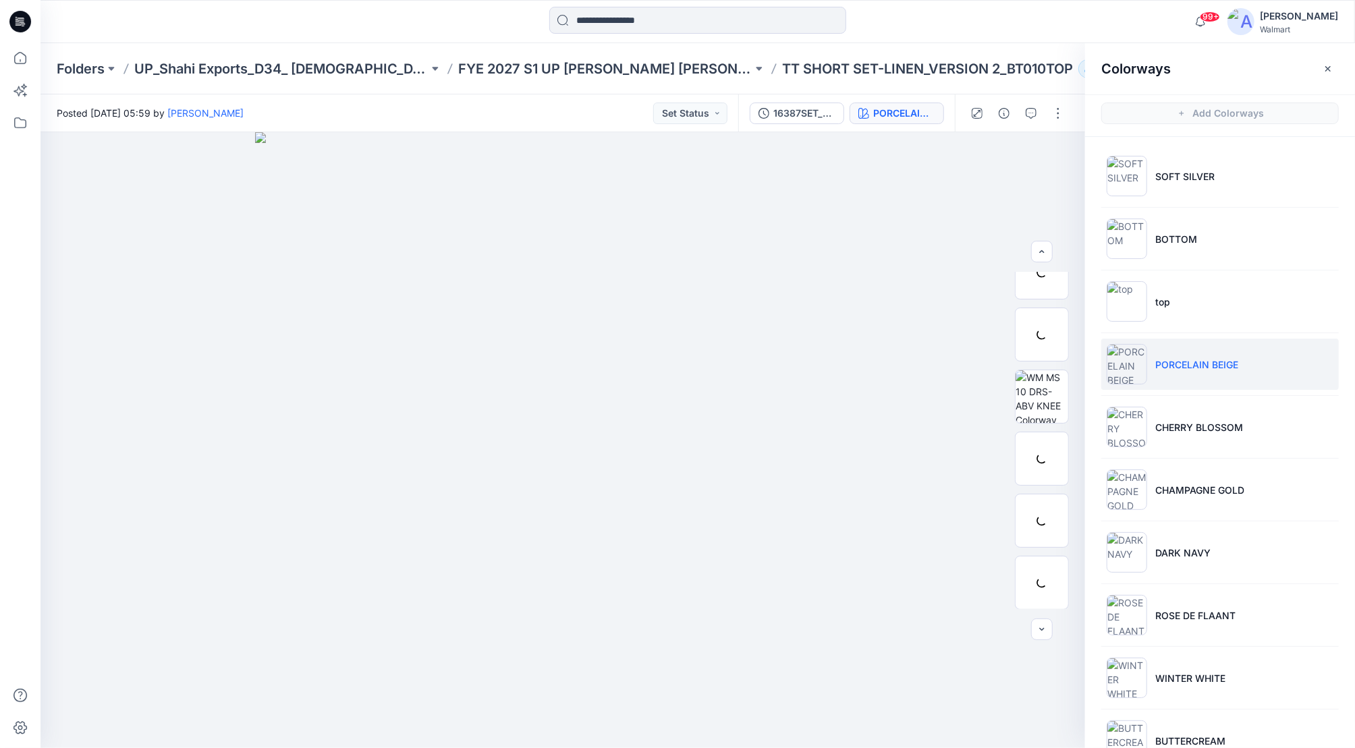
scroll to position [585, 0]
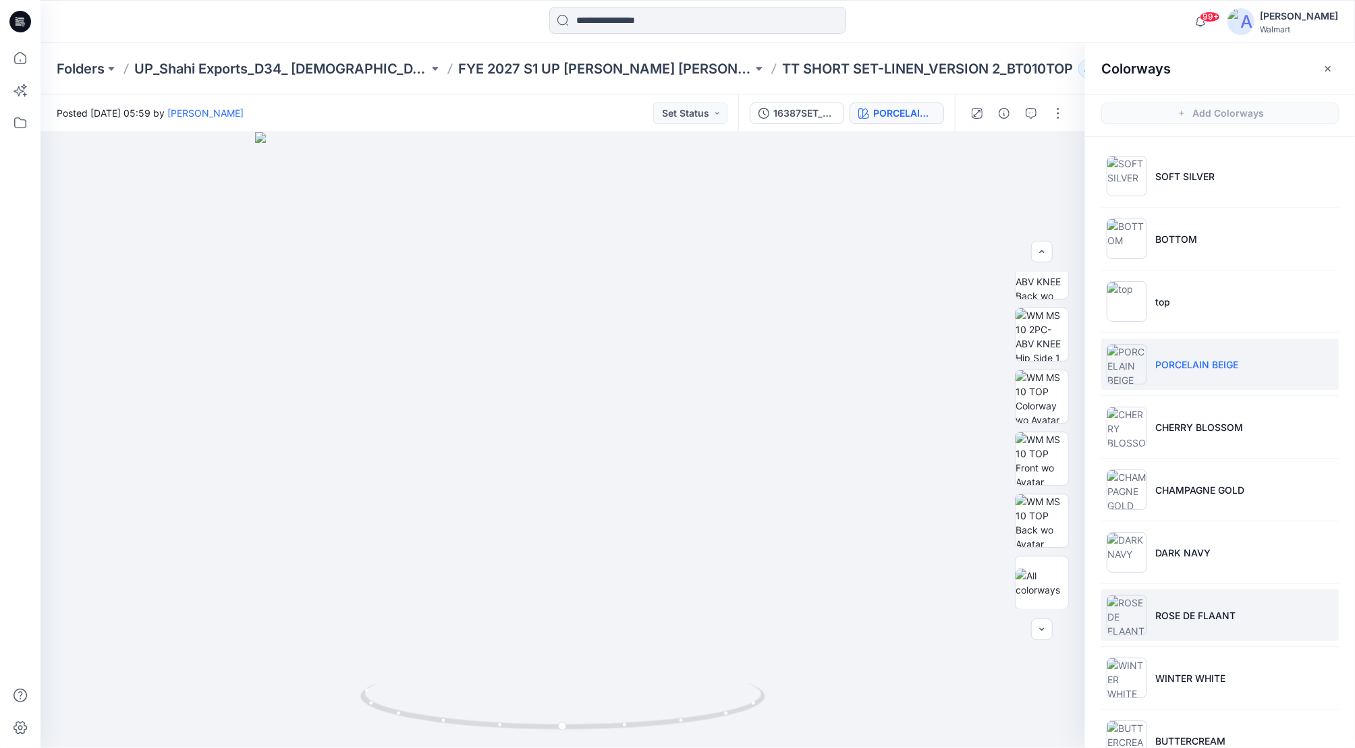
click at [1230, 612] on p "ROSE DE FLAANT" at bounding box center [1195, 616] width 80 height 14
click at [1031, 408] on img at bounding box center [1042, 397] width 53 height 53
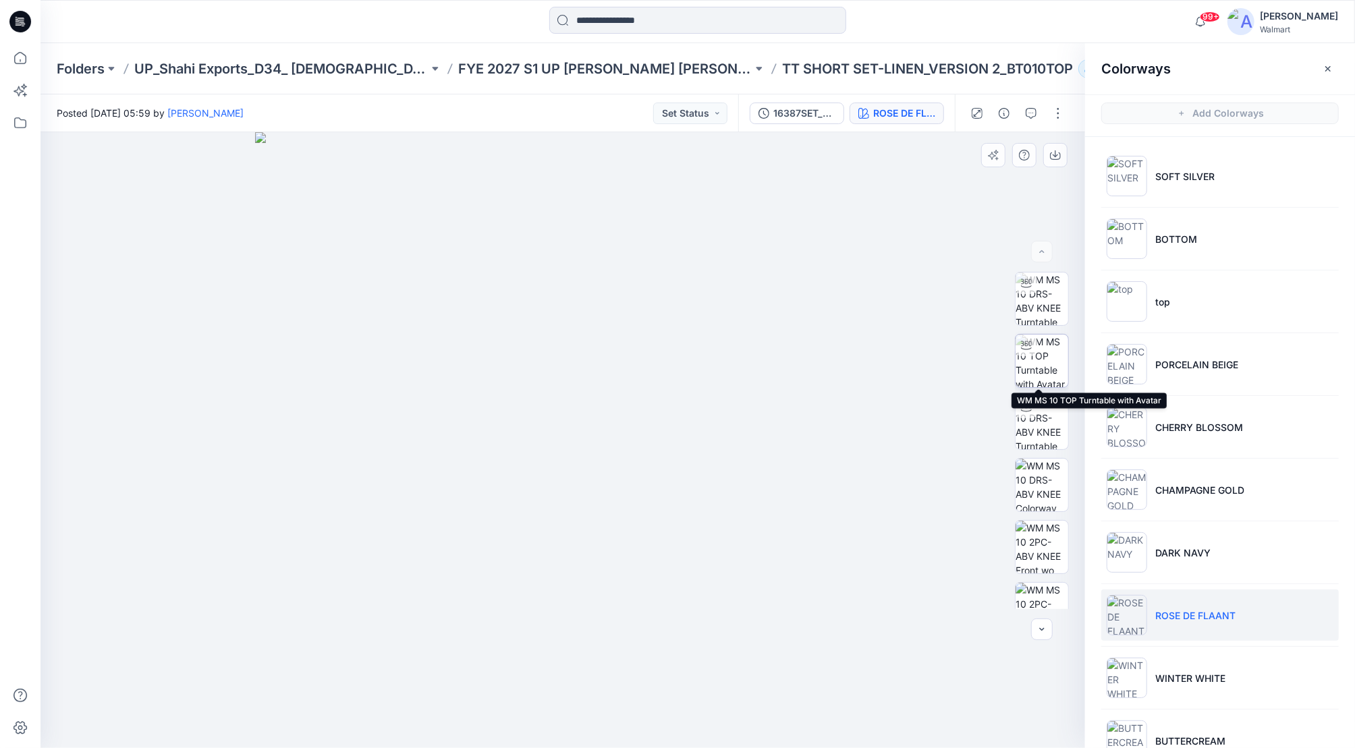
click at [1045, 383] on img at bounding box center [1042, 361] width 53 height 53
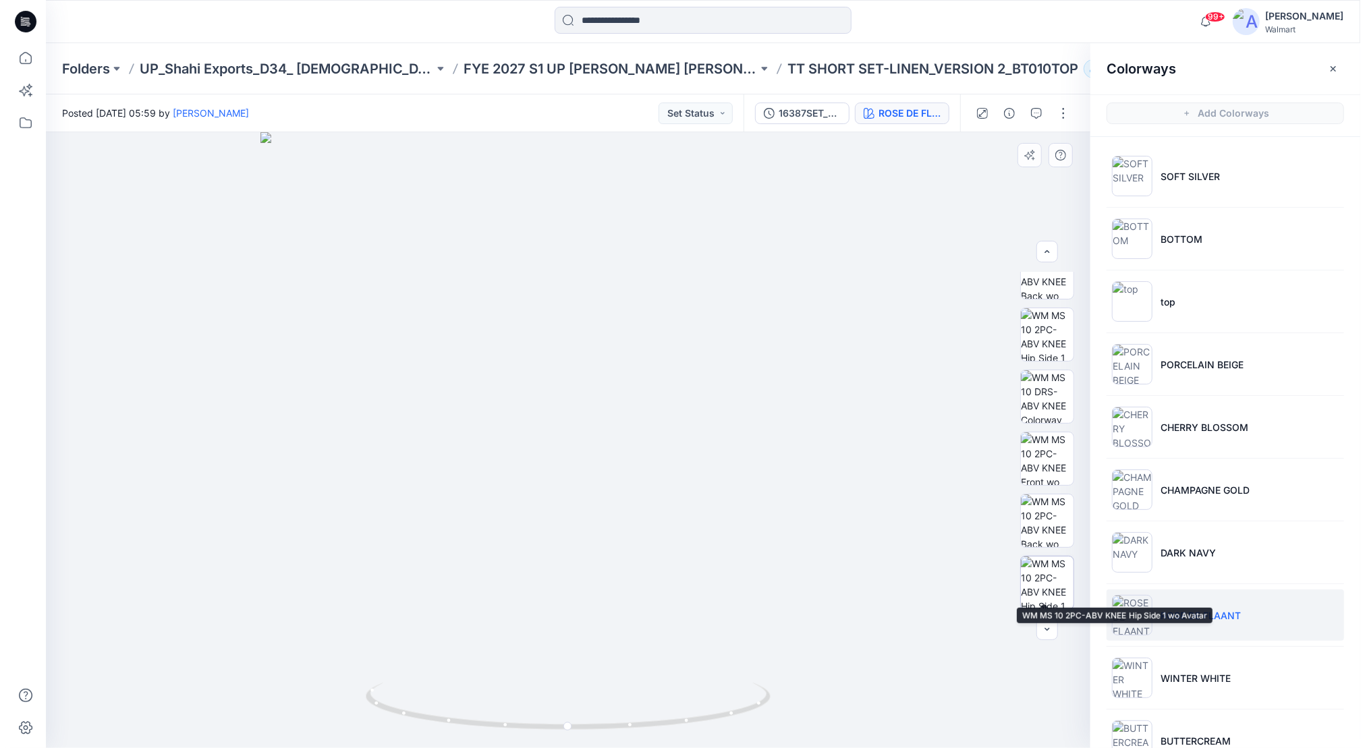
scroll to position [585, 0]
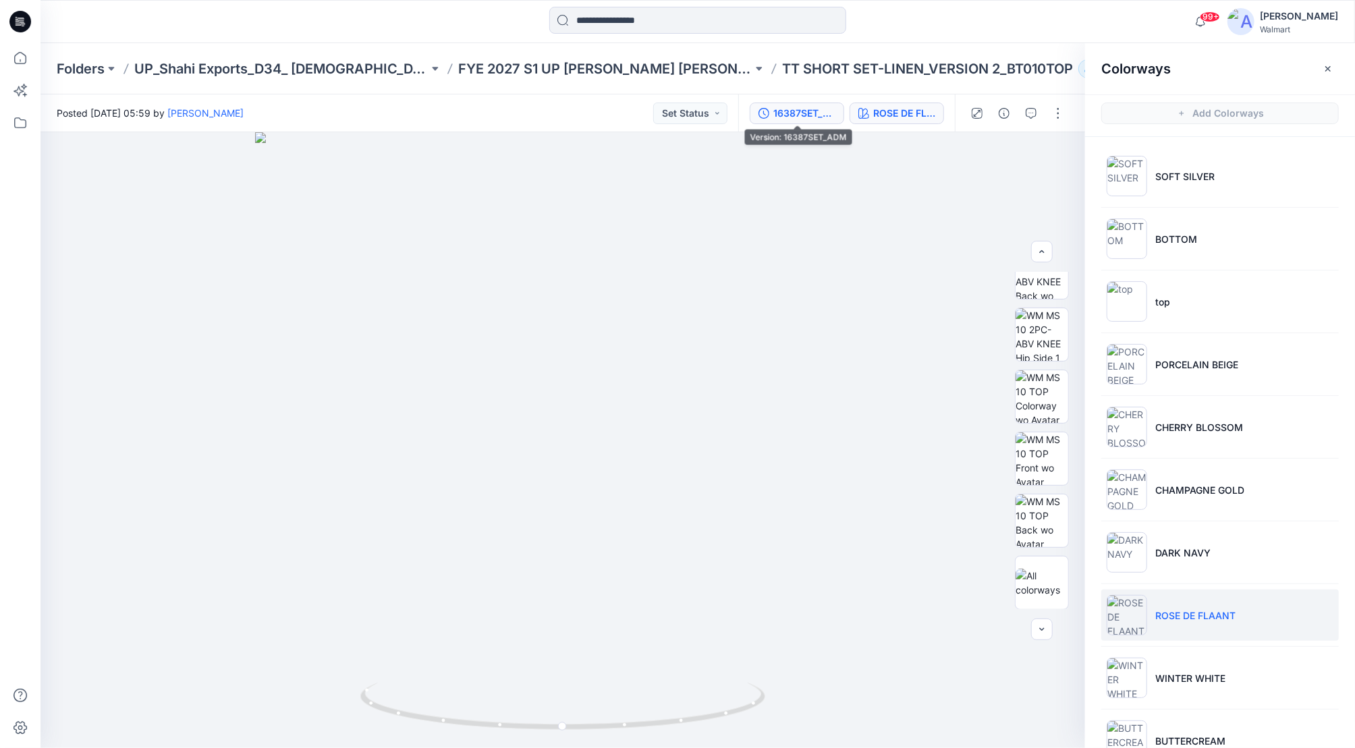
click at [818, 121] on button "16387SET_ADM" at bounding box center [797, 114] width 94 height 22
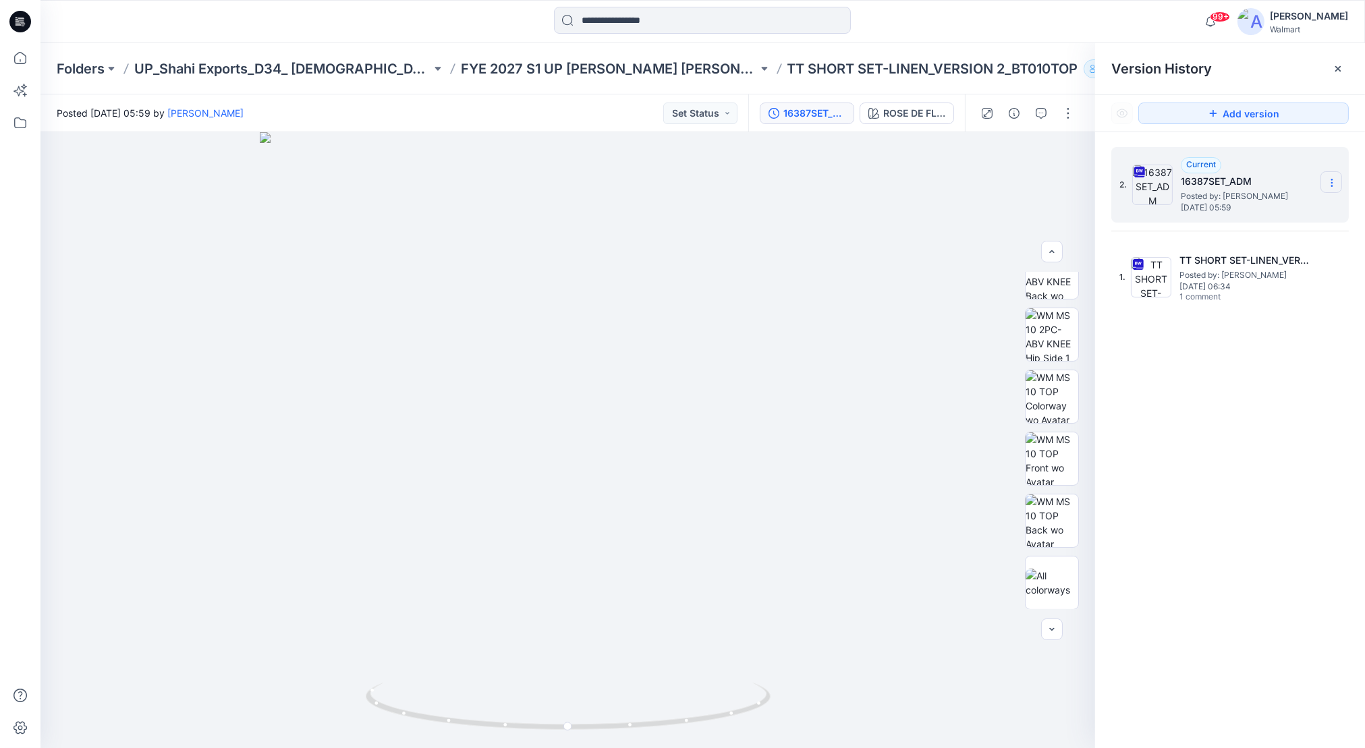
click at [1330, 185] on icon at bounding box center [1332, 182] width 11 height 11
click at [1269, 214] on span "Download Source BW File" at bounding box center [1263, 209] width 113 height 16
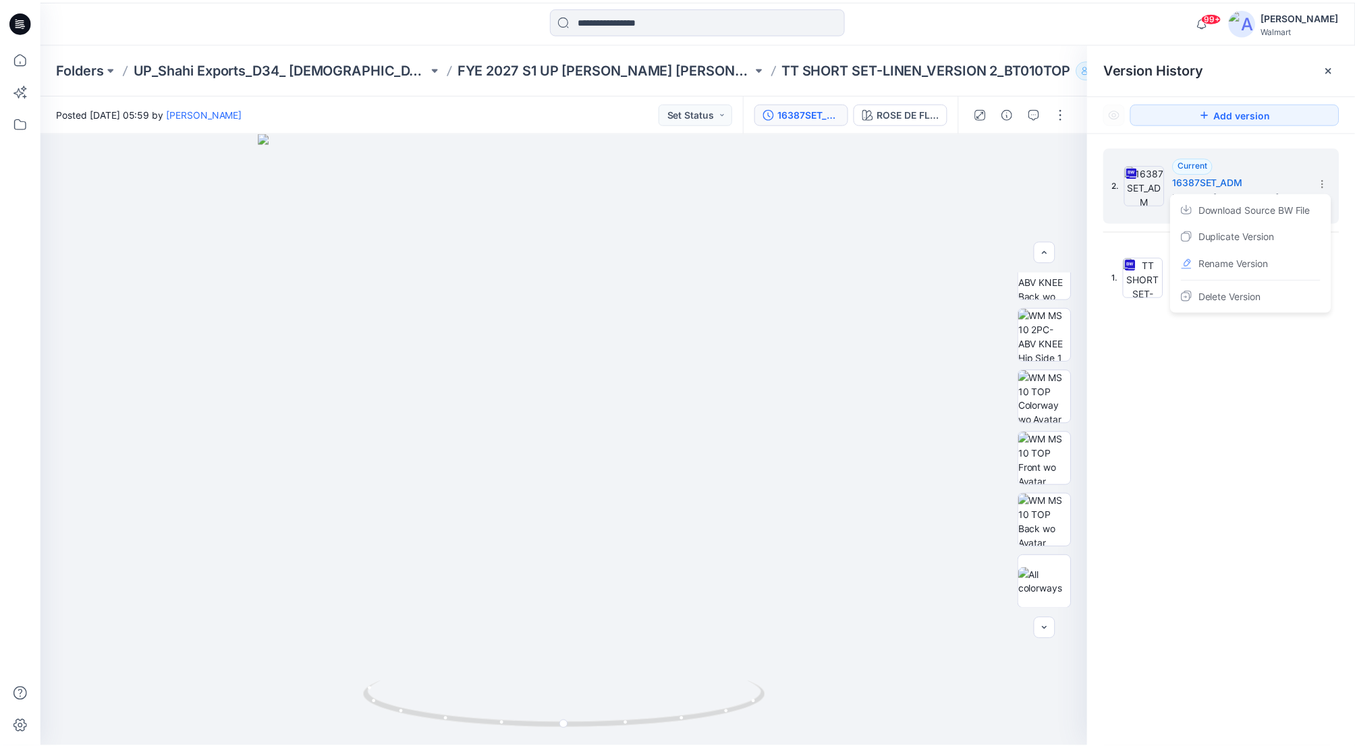
scroll to position [0, 0]
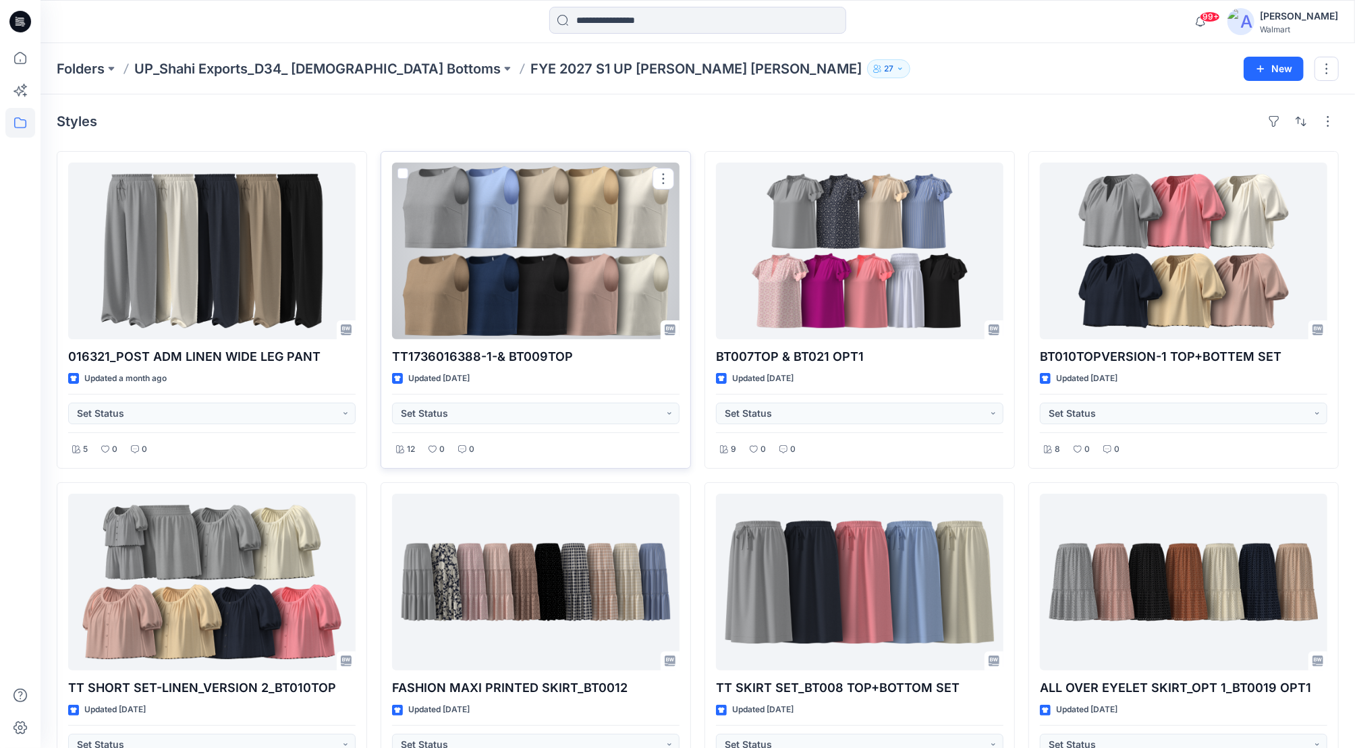
click at [478, 214] on div at bounding box center [535, 251] width 287 height 177
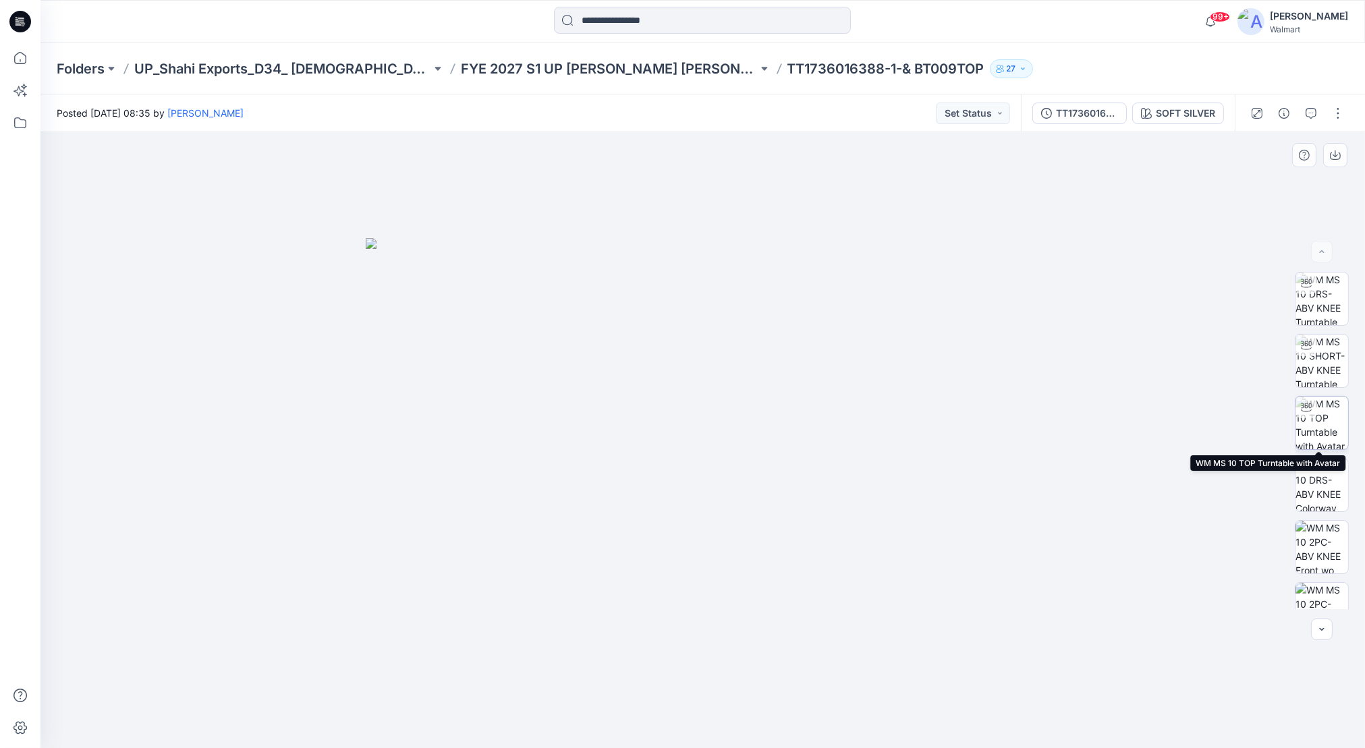
click at [1326, 416] on img at bounding box center [1322, 423] width 53 height 53
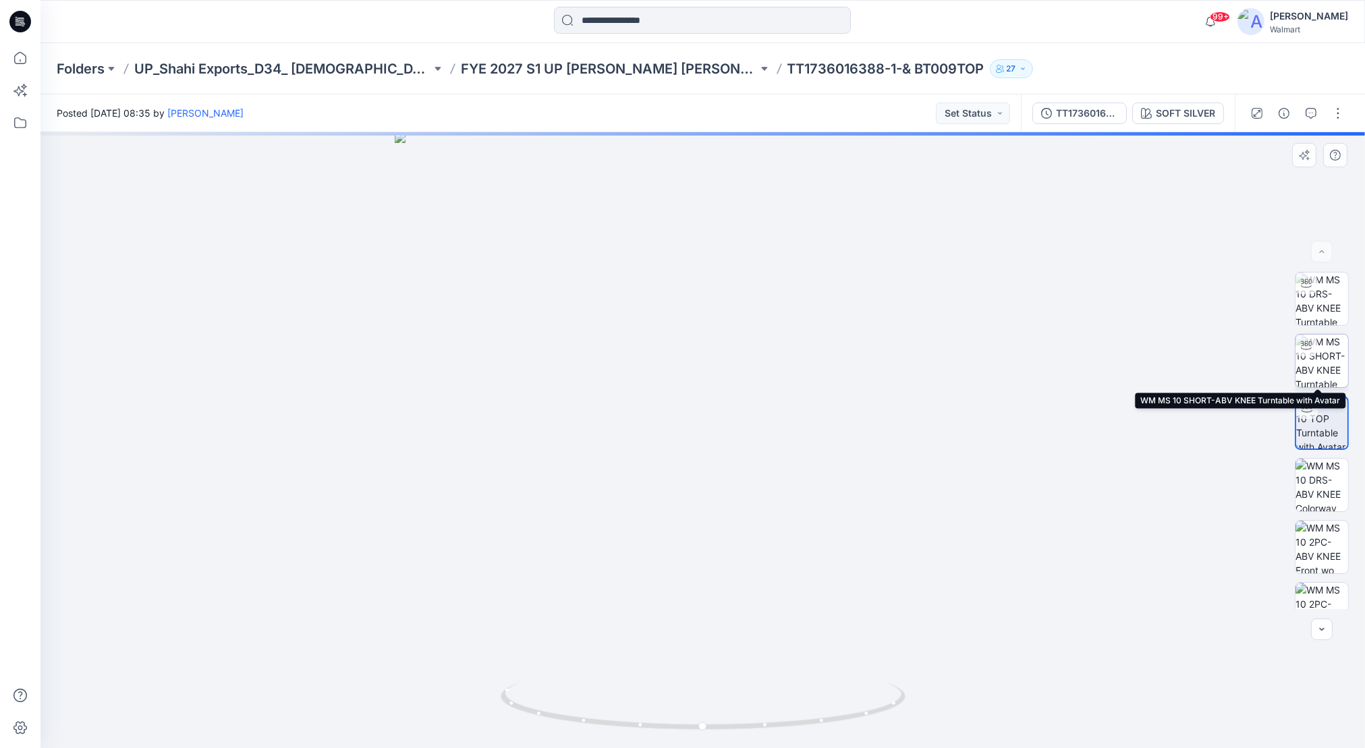
click at [1323, 362] on img at bounding box center [1322, 361] width 53 height 53
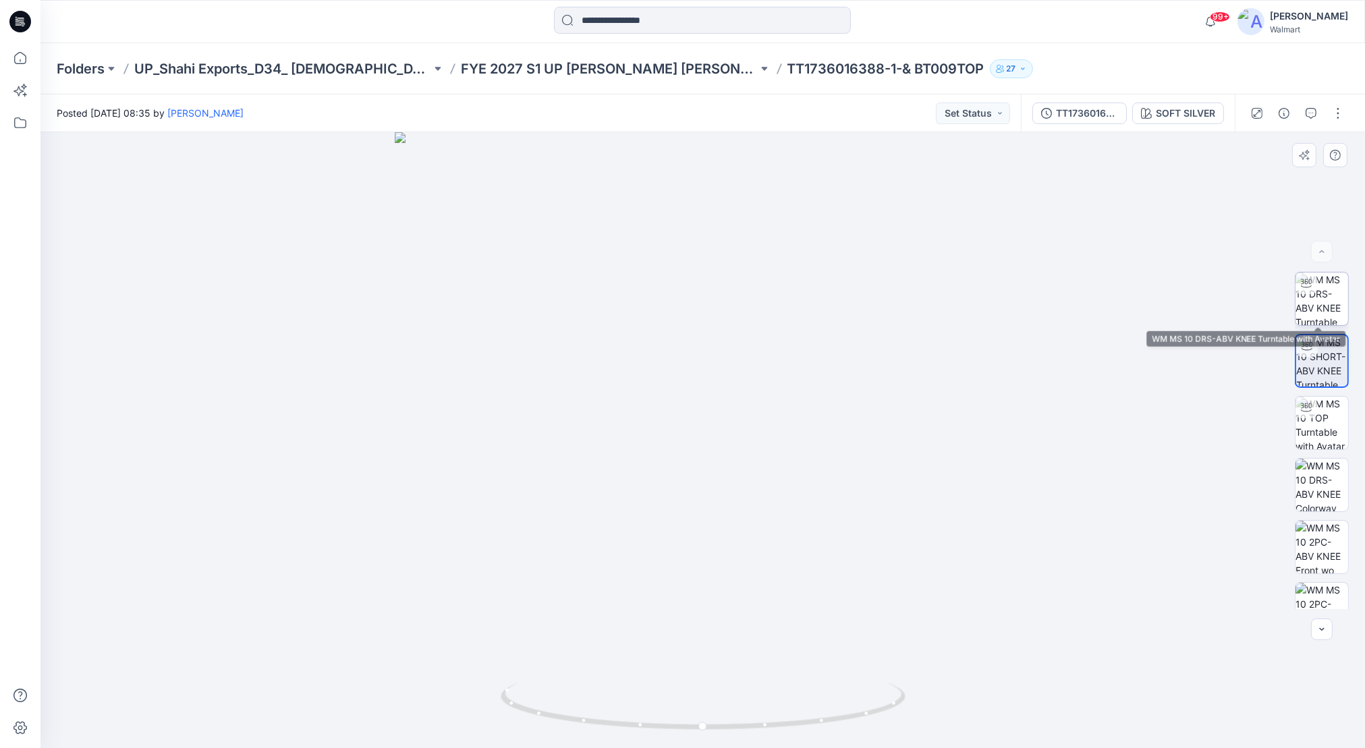
click at [1304, 295] on img at bounding box center [1322, 299] width 53 height 53
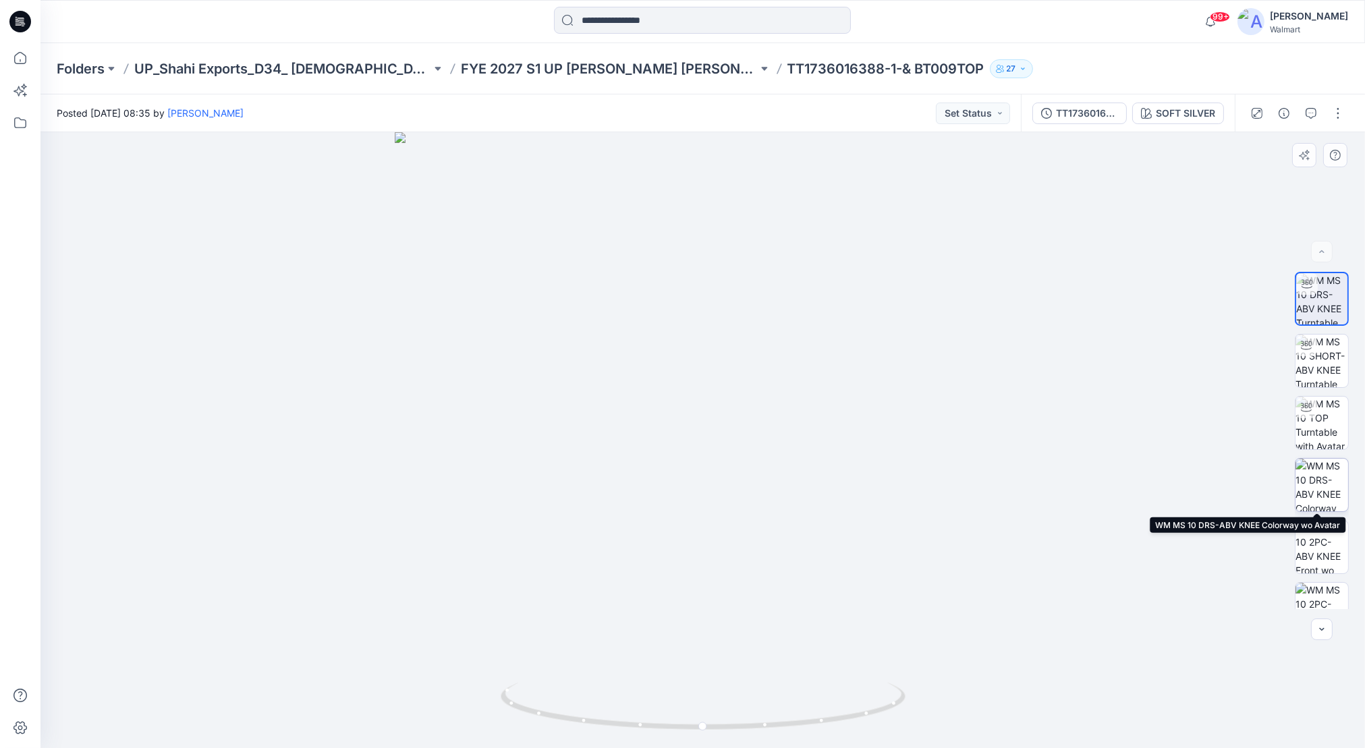
click at [1318, 485] on img at bounding box center [1322, 485] width 53 height 53
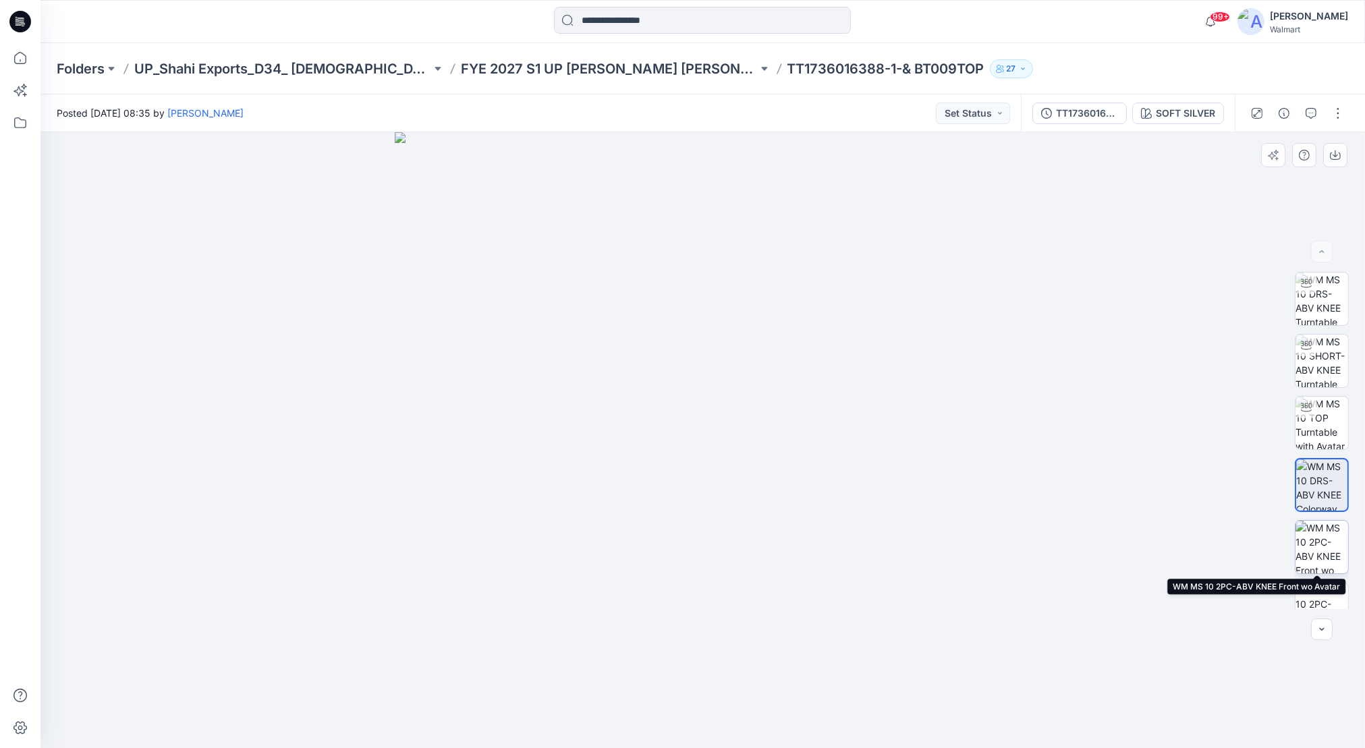
click at [1310, 551] on img at bounding box center [1322, 547] width 53 height 53
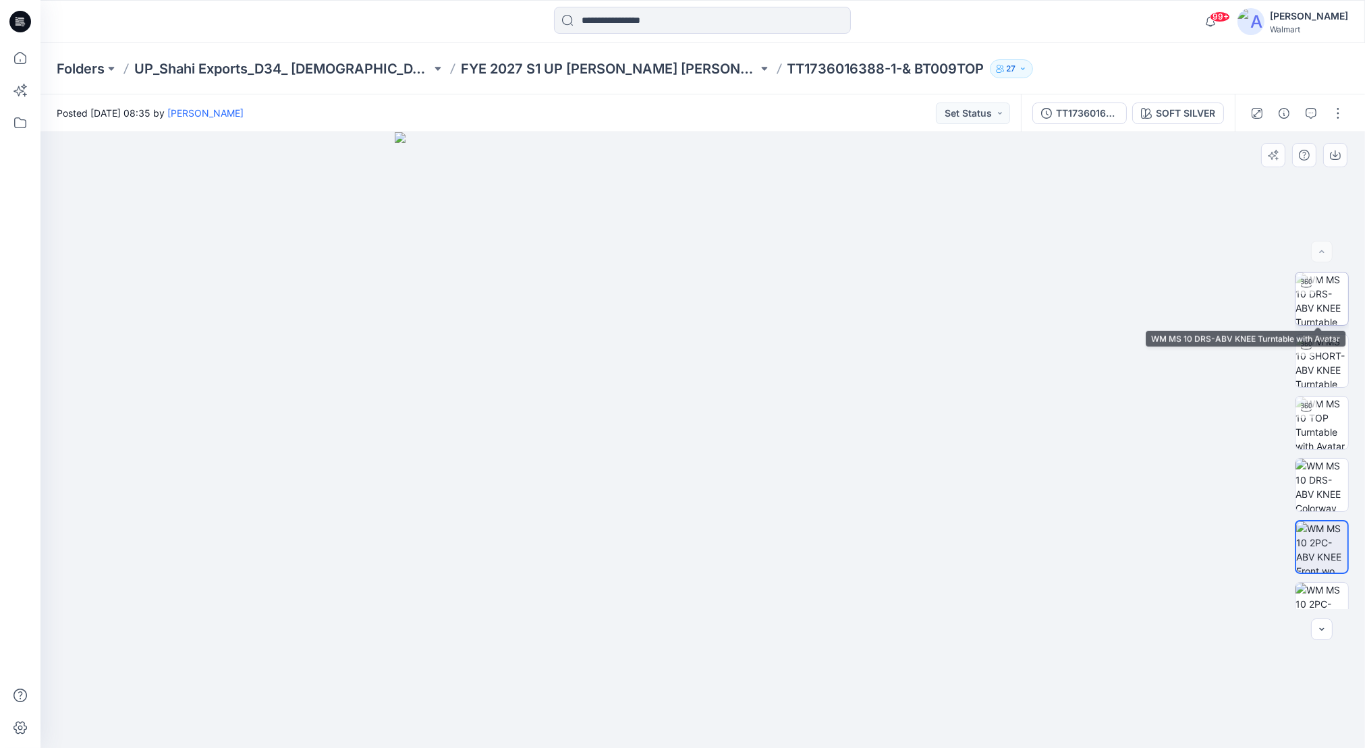
click at [1324, 316] on img at bounding box center [1322, 299] width 53 height 53
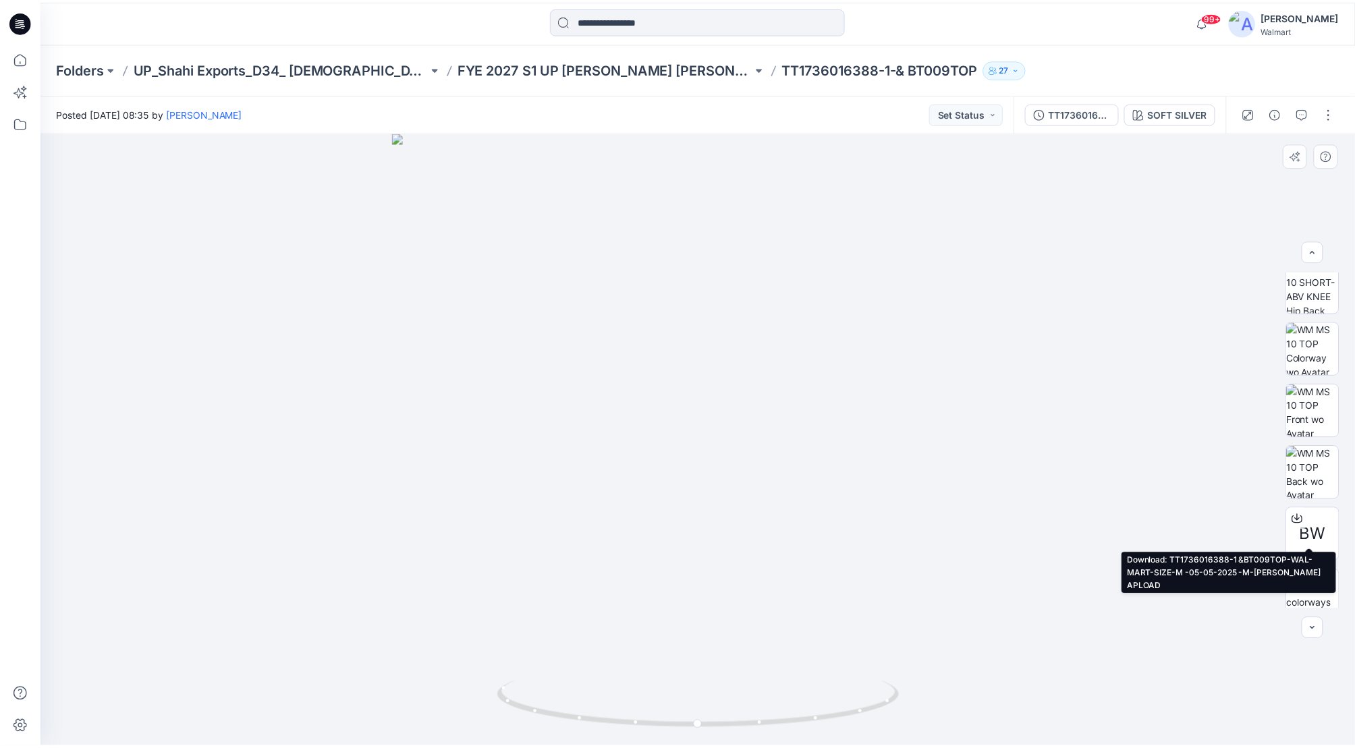
scroll to position [647, 0]
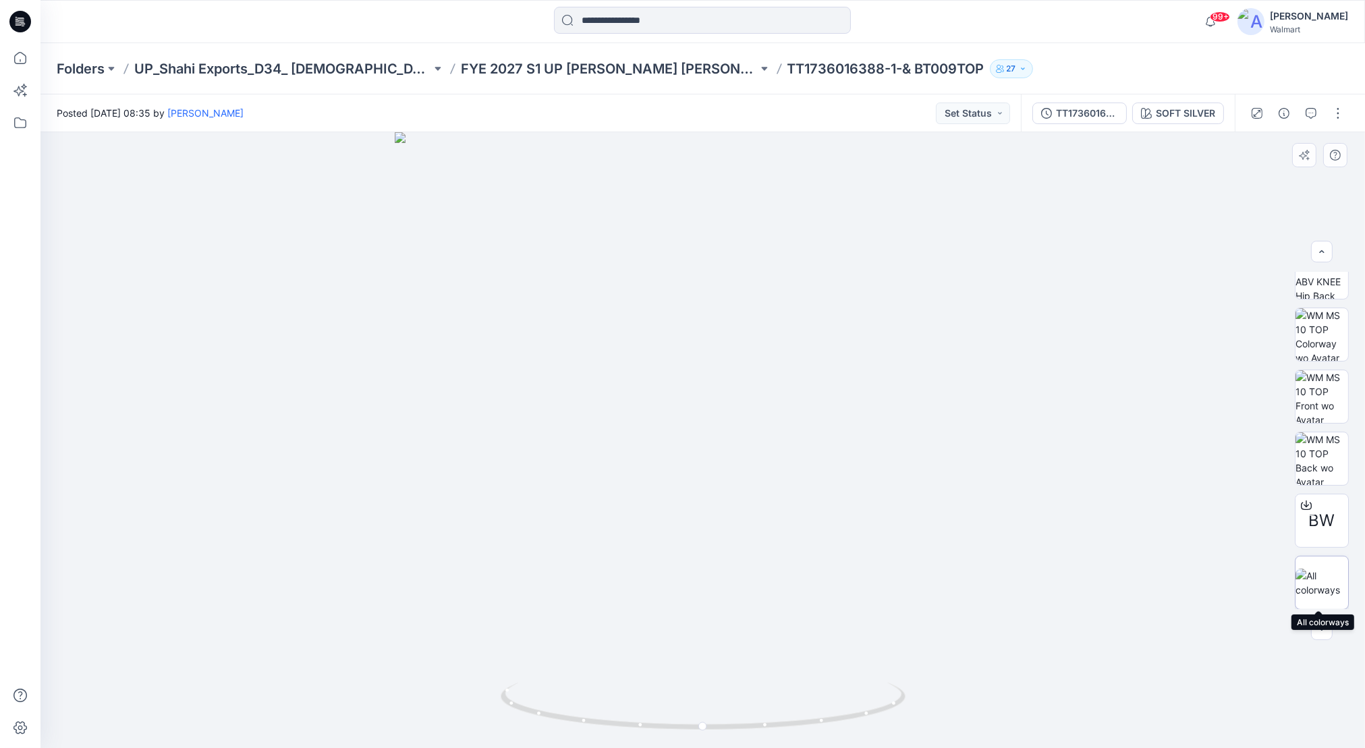
click at [1332, 593] on img at bounding box center [1322, 583] width 53 height 28
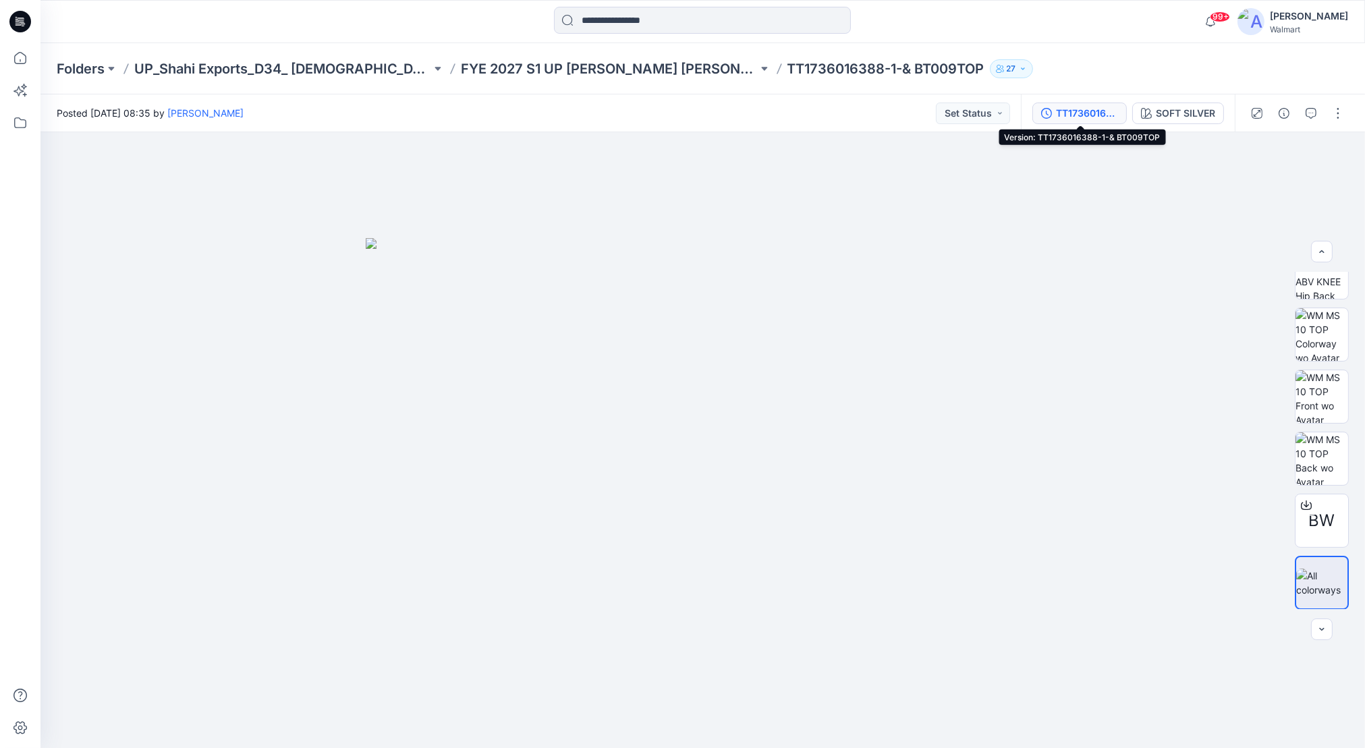
click at [1100, 113] on div "TT1736016388-1-& BT009TOP" at bounding box center [1087, 113] width 62 height 15
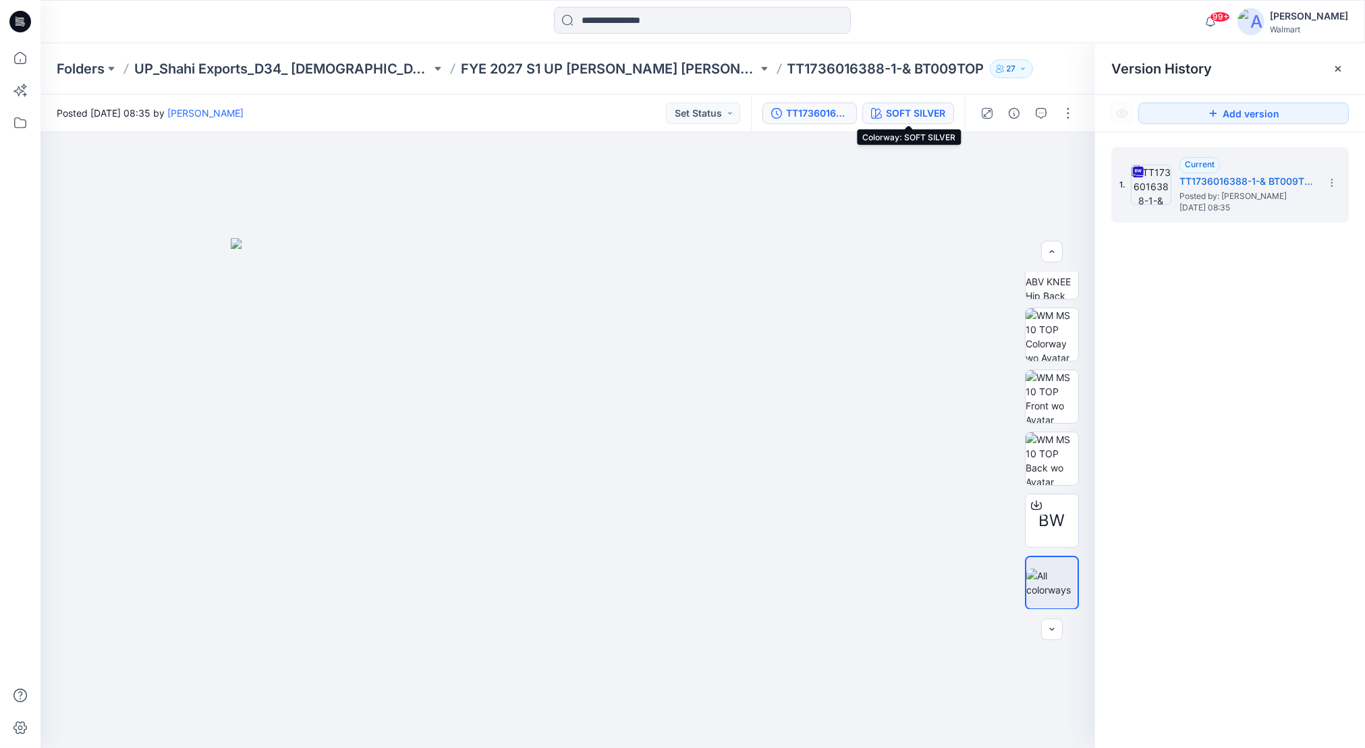
click at [903, 114] on div "SOFT SILVER" at bounding box center [915, 113] width 59 height 15
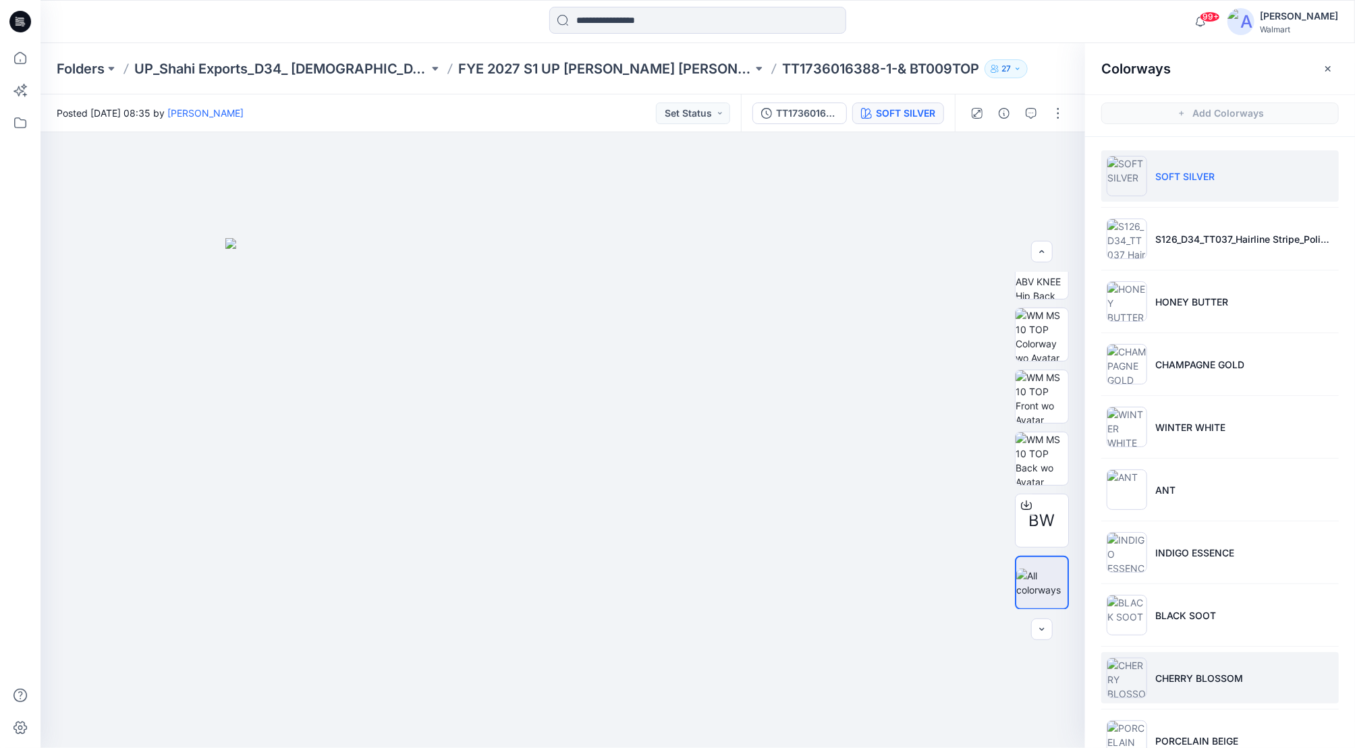
click at [1205, 659] on p "CHERRY BLOSSOM" at bounding box center [1199, 678] width 88 height 14
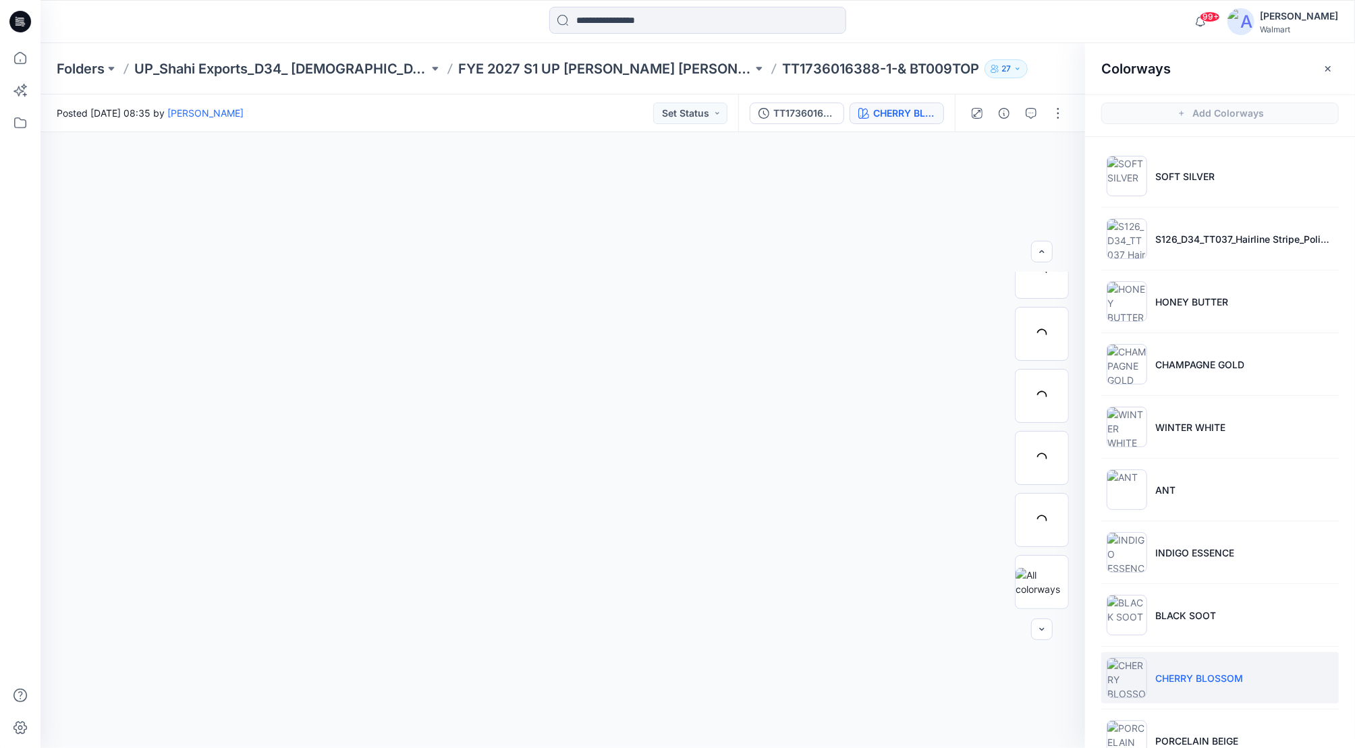
scroll to position [584, 0]
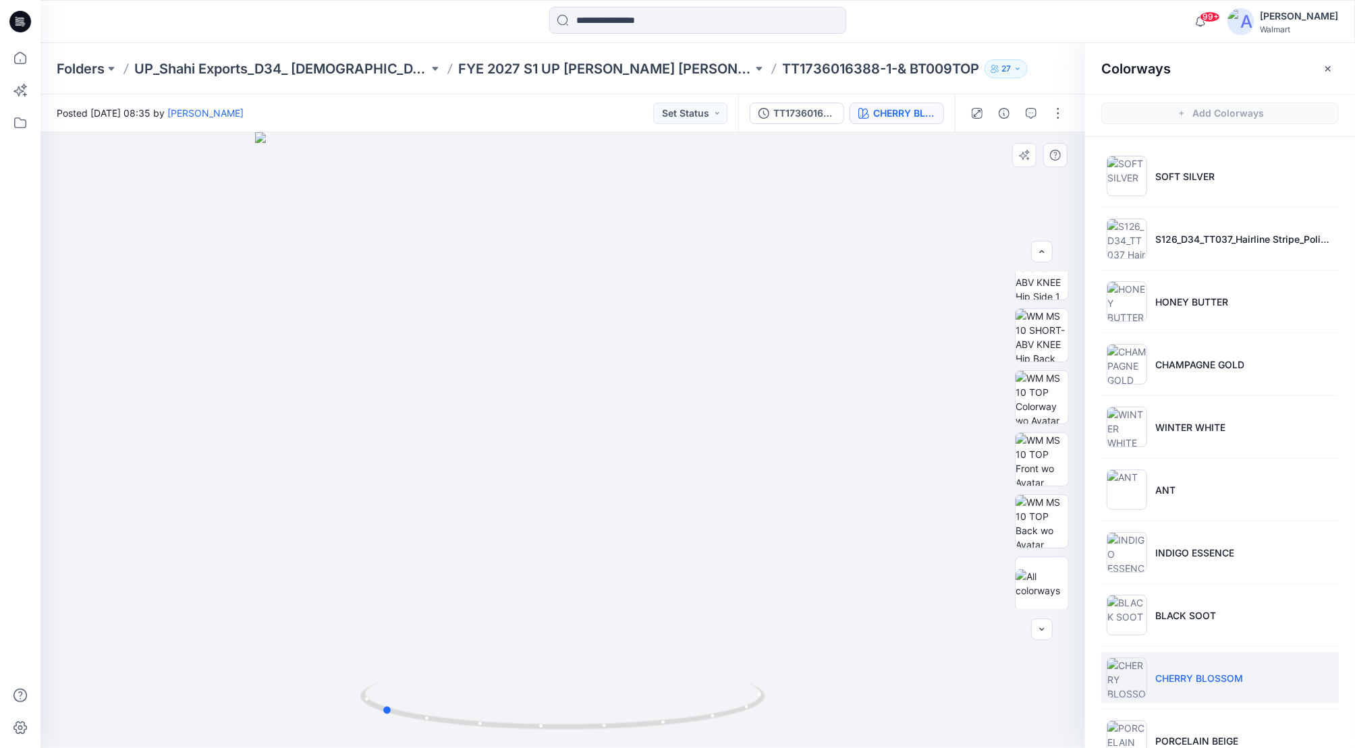
drag, startPoint x: 562, startPoint y: 721, endPoint x: 786, endPoint y: 703, distance: 224.1
click at [786, 659] on div at bounding box center [562, 440] width 1045 height 616
drag, startPoint x: 662, startPoint y: 314, endPoint x: 666, endPoint y: 327, distance: 13.4
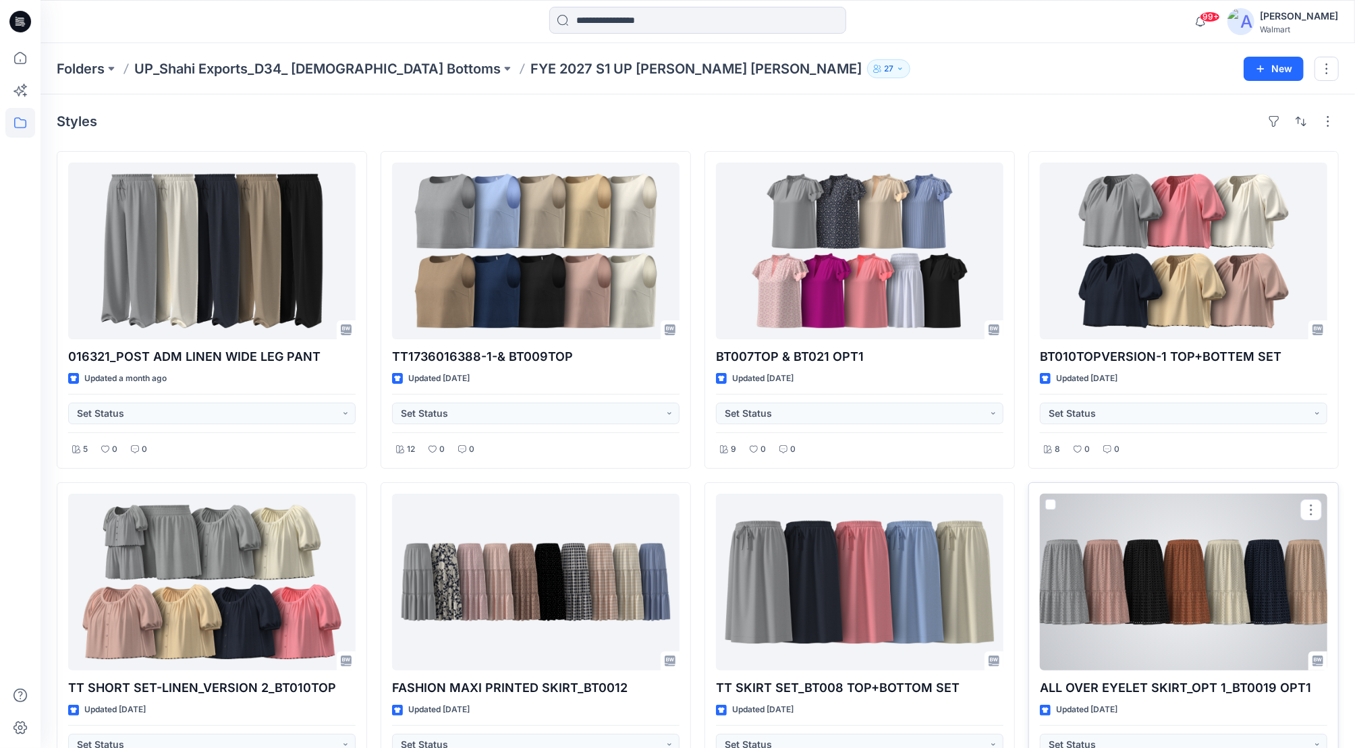
click at [1202, 593] on div at bounding box center [1183, 582] width 287 height 177
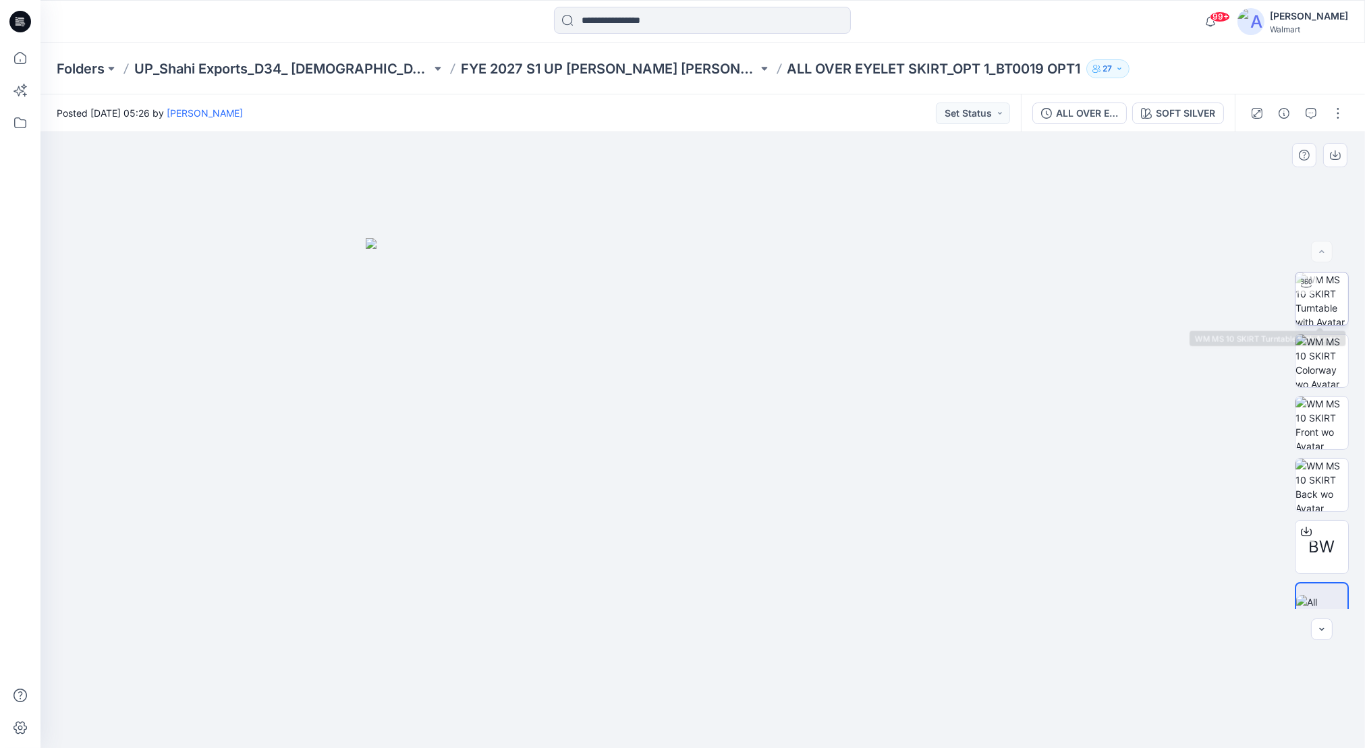
click at [1330, 283] on img at bounding box center [1322, 299] width 53 height 53
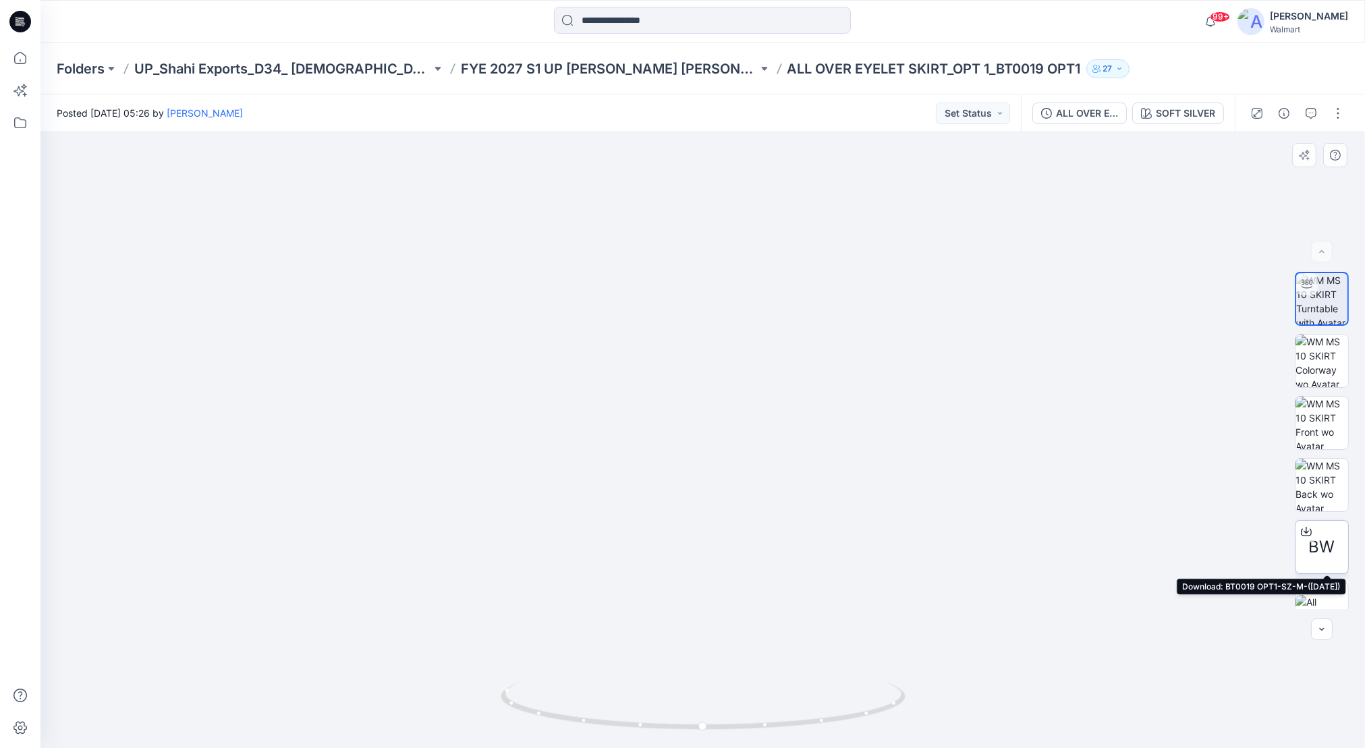
click at [1334, 544] on div "BW" at bounding box center [1322, 547] width 54 height 54
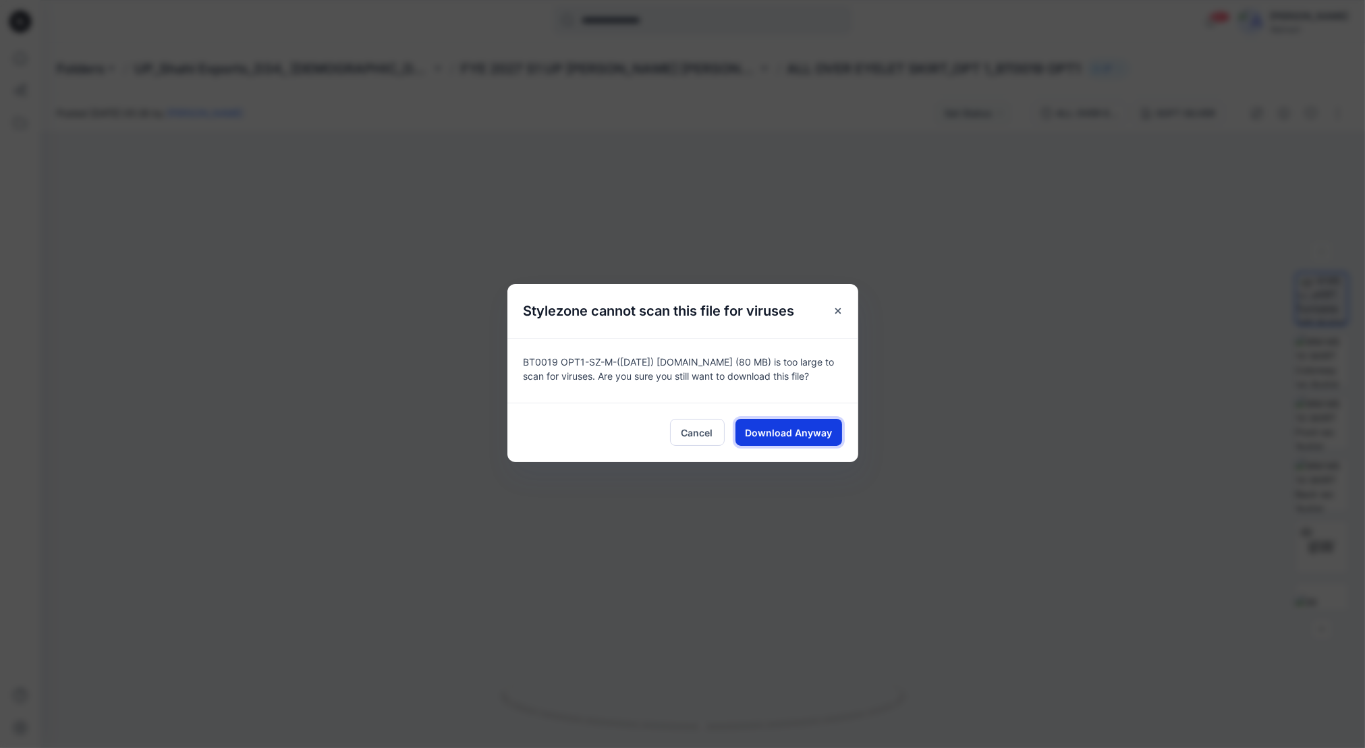
click at [783, 433] on span "Download Anyway" at bounding box center [788, 433] width 87 height 14
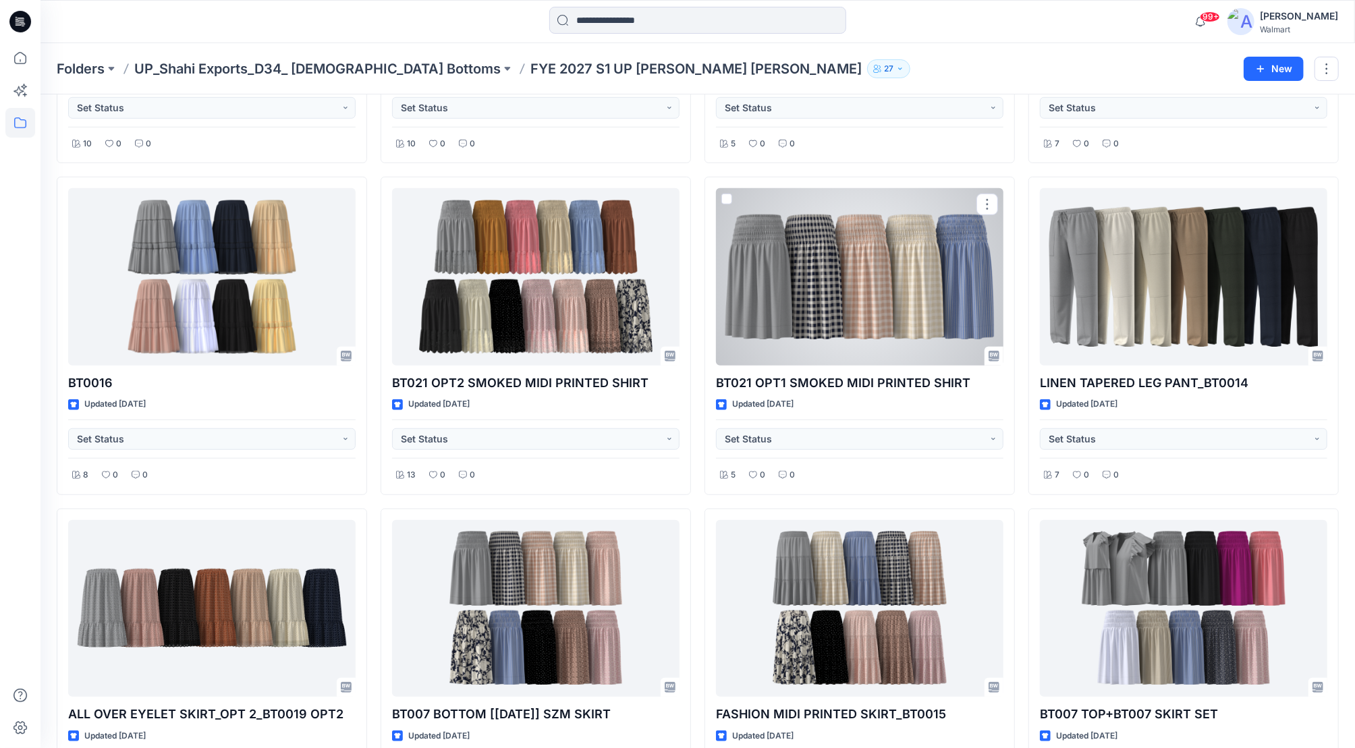
scroll to position [674, 0]
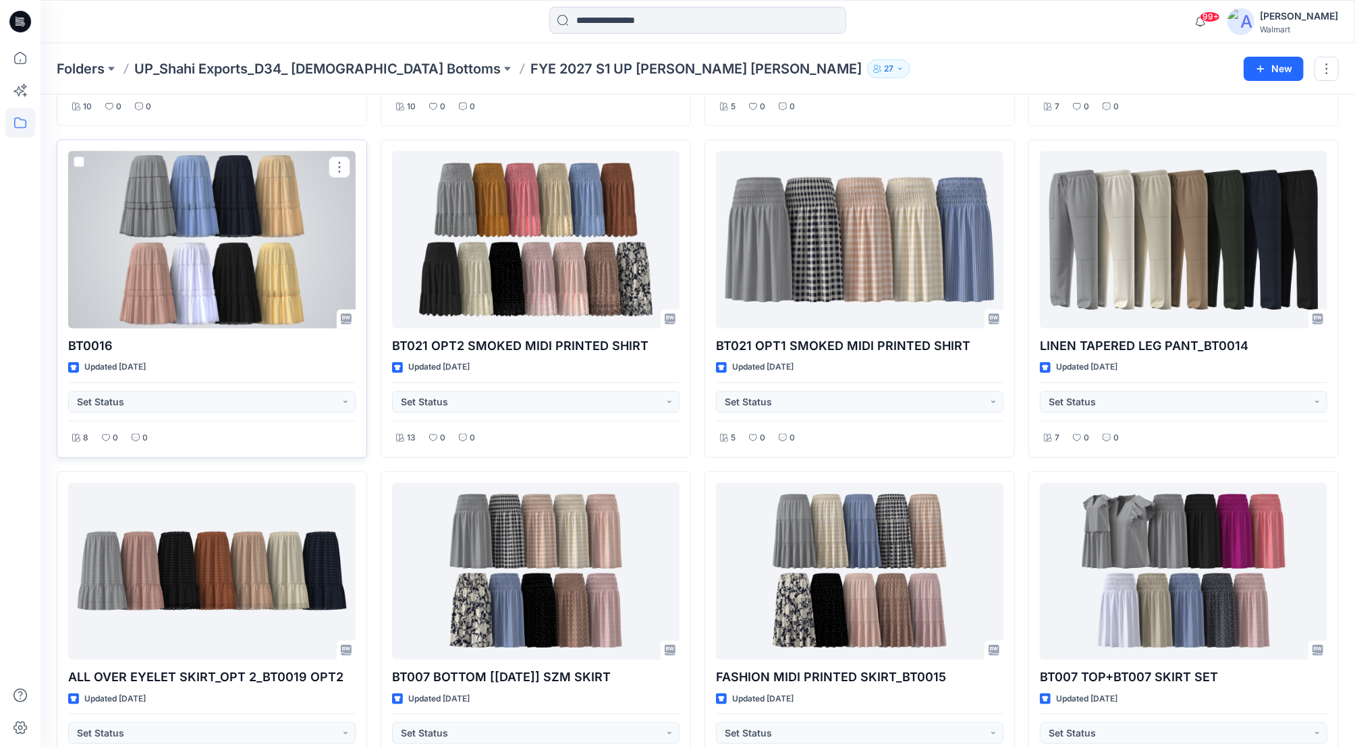
click at [269, 248] on div at bounding box center [211, 239] width 287 height 177
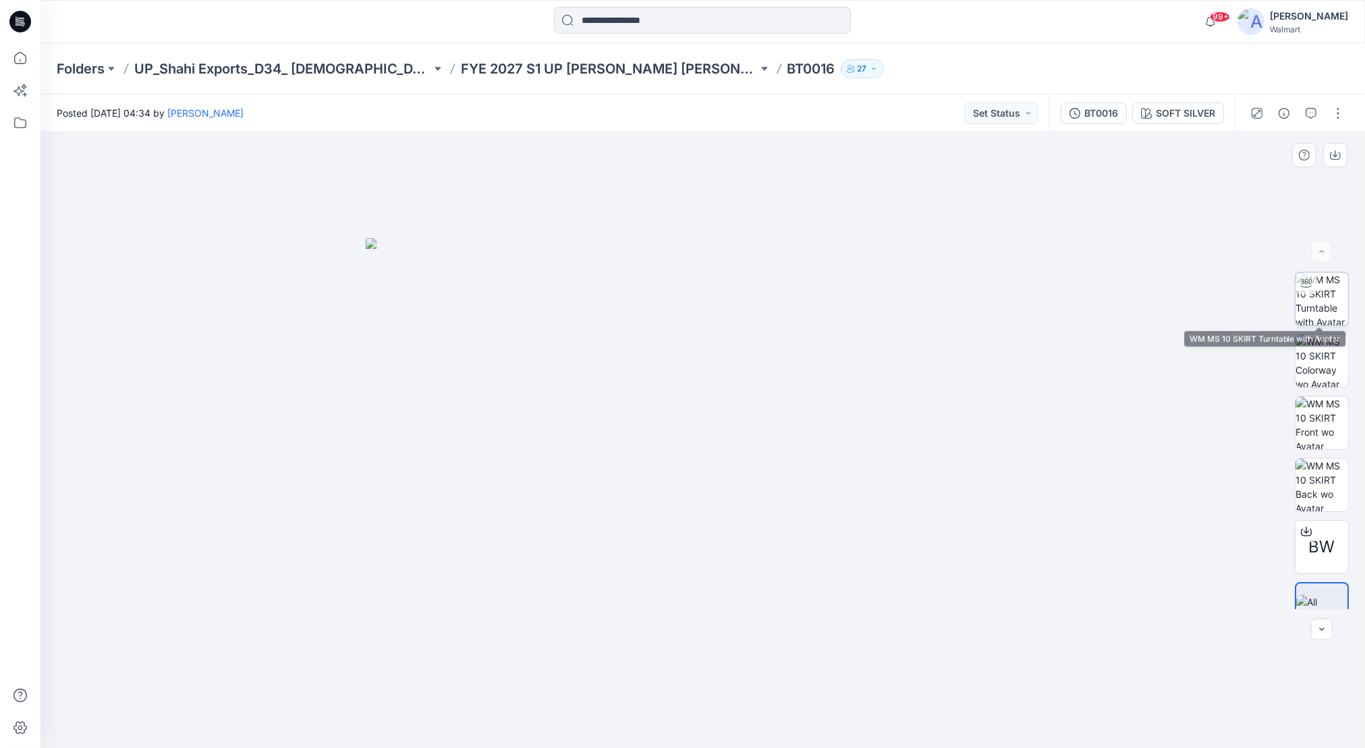
click at [1336, 302] on img at bounding box center [1322, 299] width 53 height 53
click at [1346, 113] on button "button" at bounding box center [1338, 114] width 22 height 22
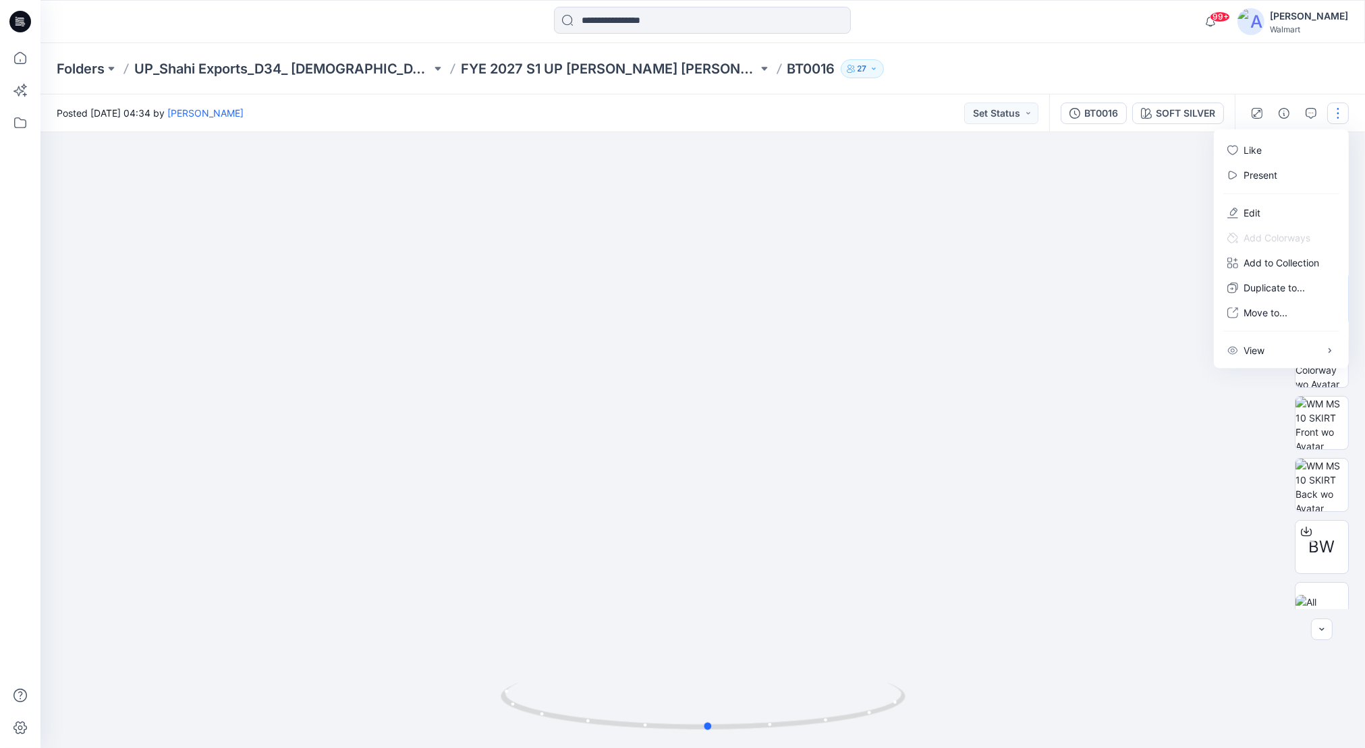
drag, startPoint x: 710, startPoint y: 682, endPoint x: 715, endPoint y: 514, distance: 168.1
click at [715, 514] on div at bounding box center [702, 440] width 1325 height 616
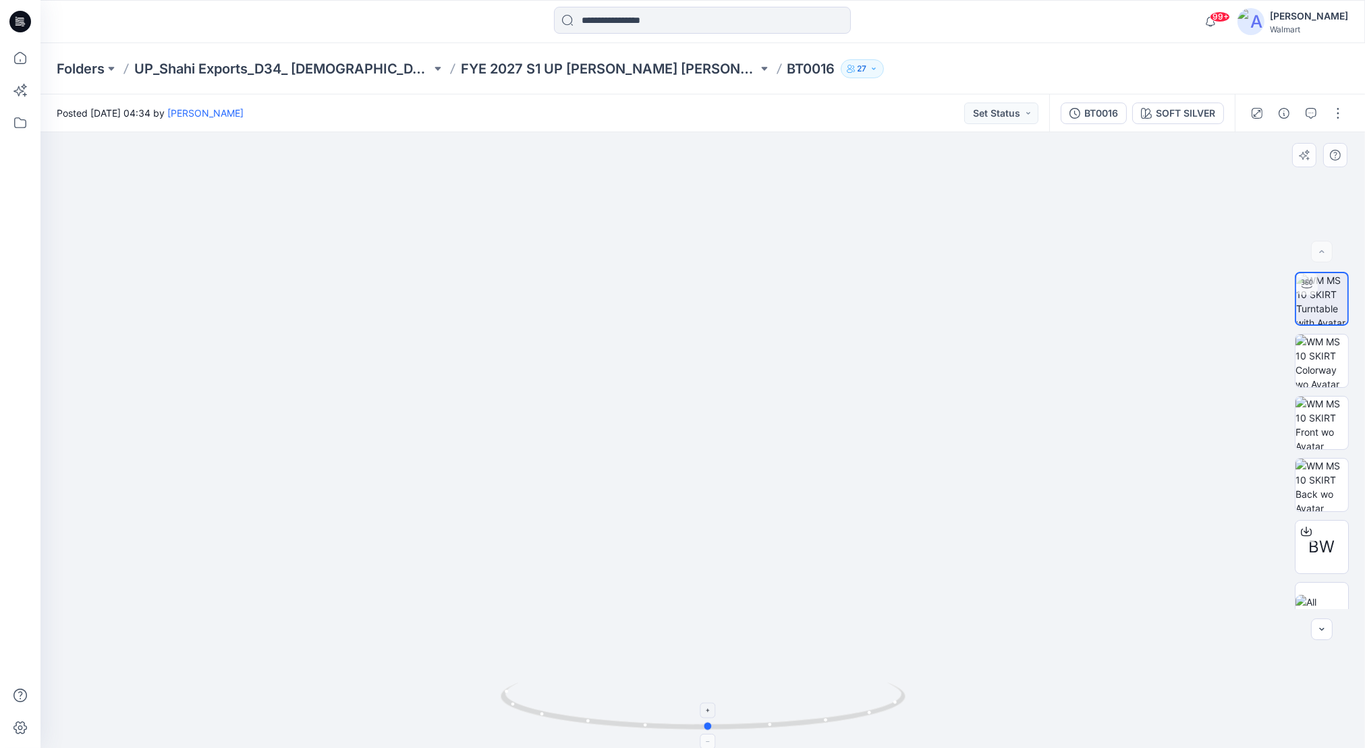
click at [717, 659] on icon at bounding box center [705, 708] width 408 height 51
drag, startPoint x: 724, startPoint y: 638, endPoint x: 725, endPoint y: 462, distance: 176.1
click at [1307, 534] on icon at bounding box center [1306, 531] width 11 height 7
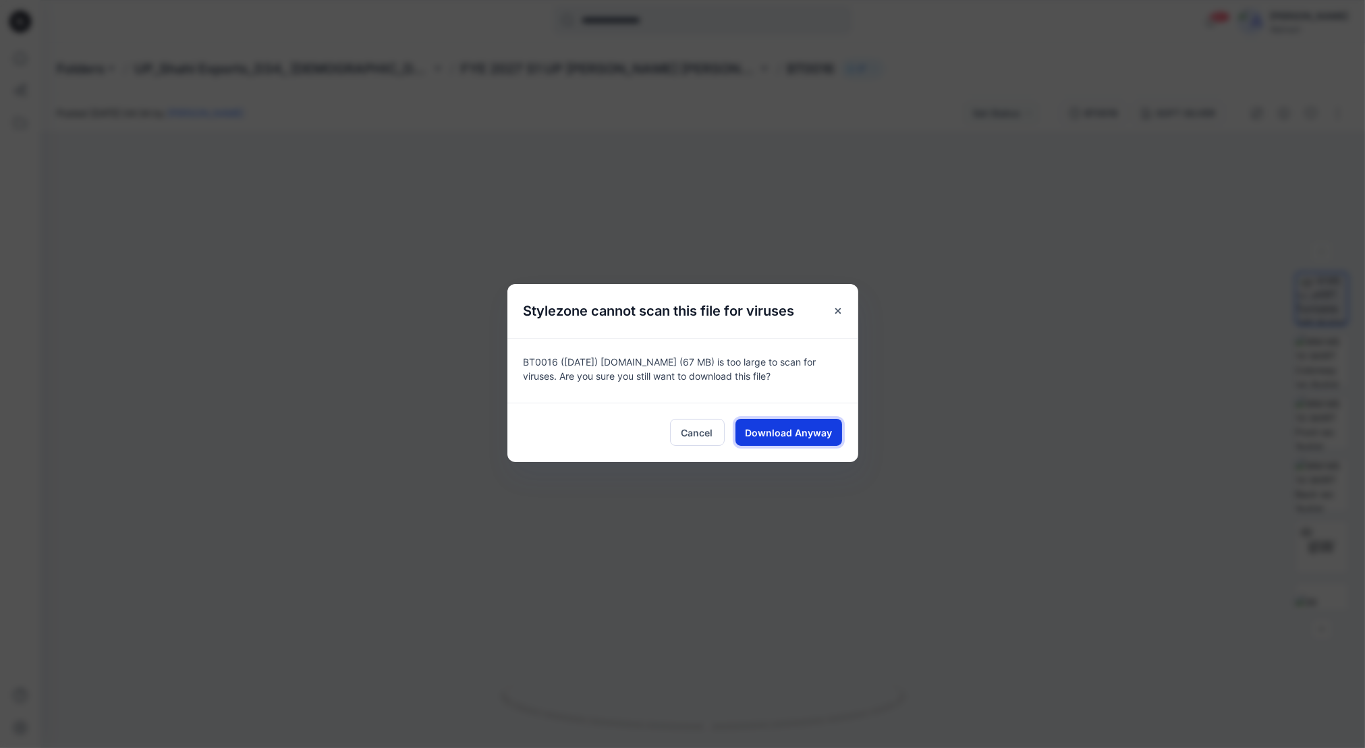
click at [808, 432] on span "Download Anyway" at bounding box center [788, 433] width 87 height 14
